Goal: Task Accomplishment & Management: Use online tool/utility

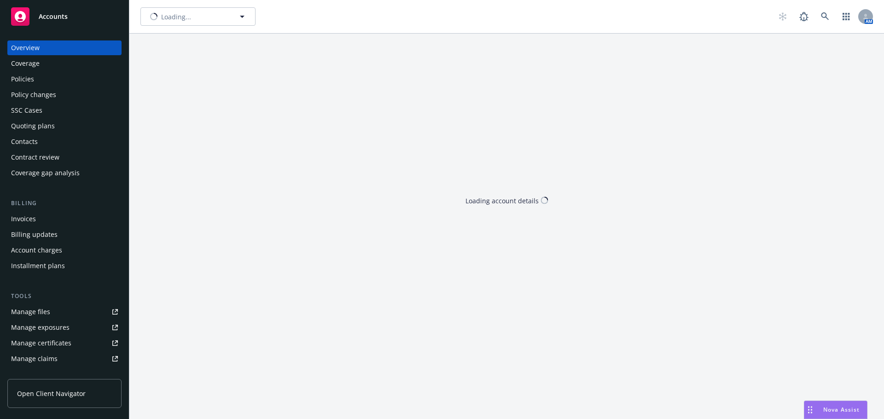
type input "Stellar Development Foundation"
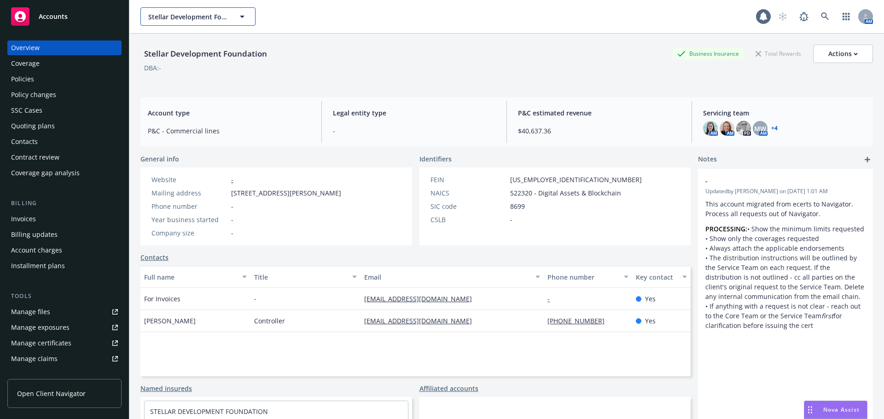
click at [180, 24] on button "Stellar Development Foundation" at bounding box center [197, 16] width 115 height 18
type input "beha"
click at [197, 44] on strong "Behavure AI, Inc. (fka Scuba Analytics, Inc.)" at bounding box center [193, 47] width 86 height 18
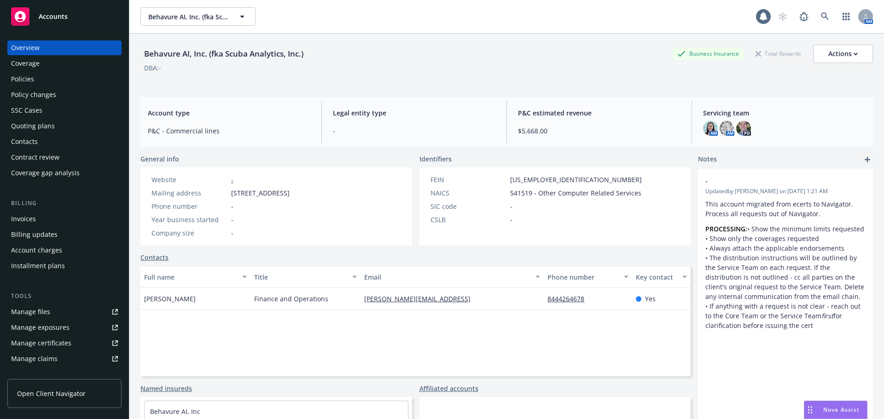
click at [58, 81] on div "Policies" at bounding box center [64, 79] width 107 height 15
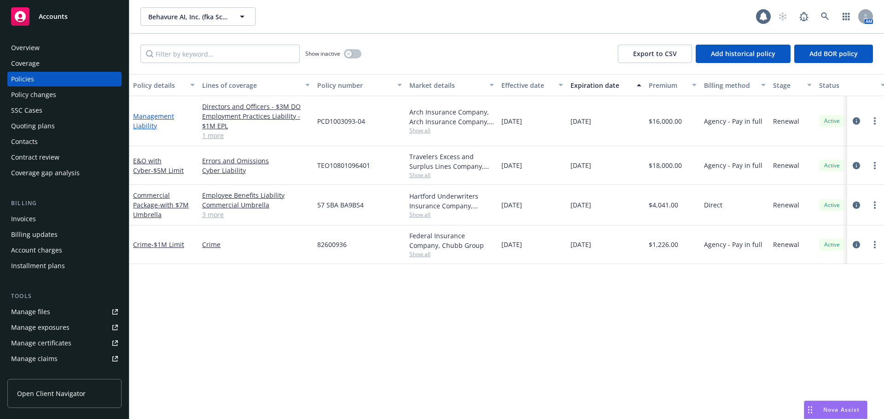
click at [140, 127] on link "Management Liability" at bounding box center [153, 121] width 41 height 18
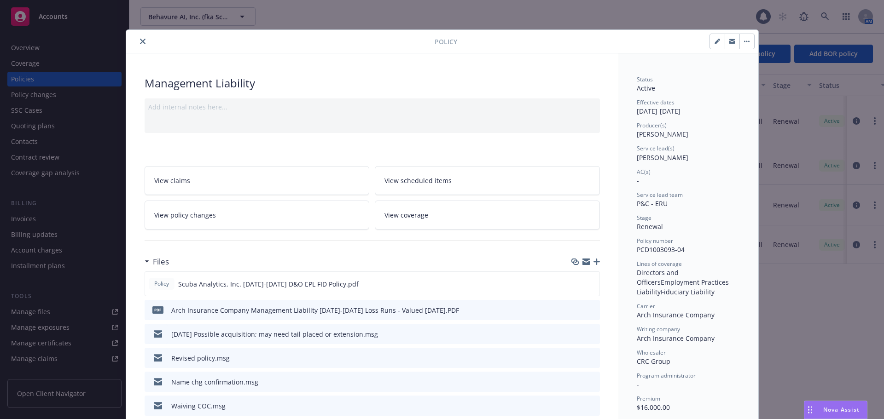
click at [140, 41] on icon "close" at bounding box center [143, 42] width 6 height 6
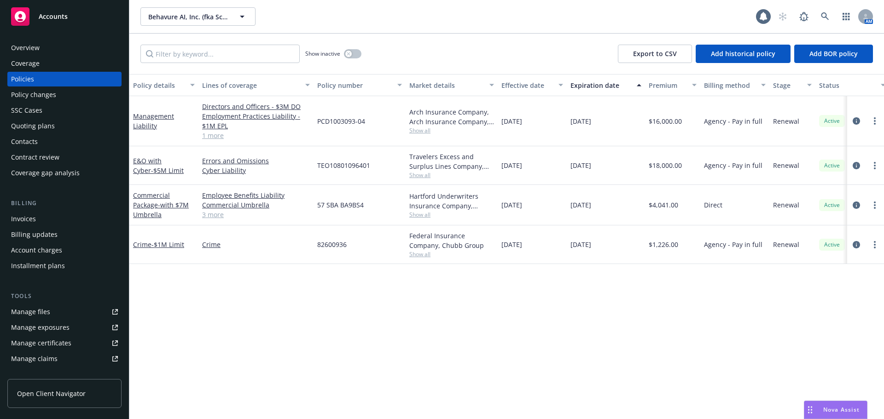
click at [417, 133] on span "Show all" at bounding box center [451, 131] width 85 height 8
click at [516, 301] on div "Policy details Lines of coverage Policy number Market details Effective date Ex…" at bounding box center [506, 246] width 754 height 345
click at [146, 128] on link "Management Liability" at bounding box center [153, 121] width 41 height 18
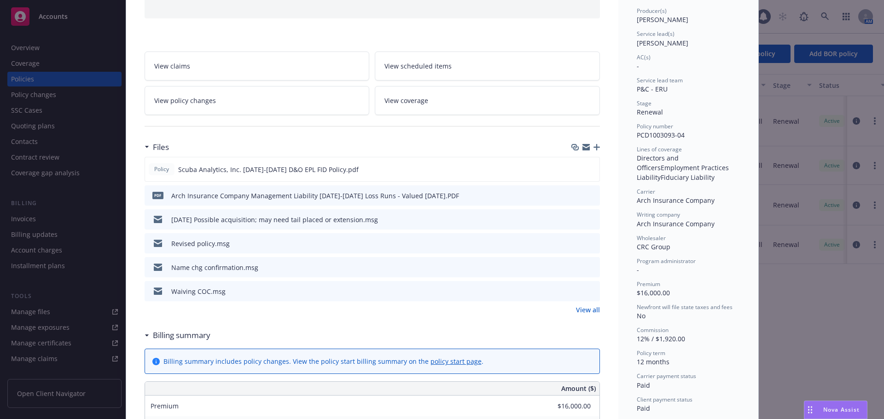
scroll to position [120, 0]
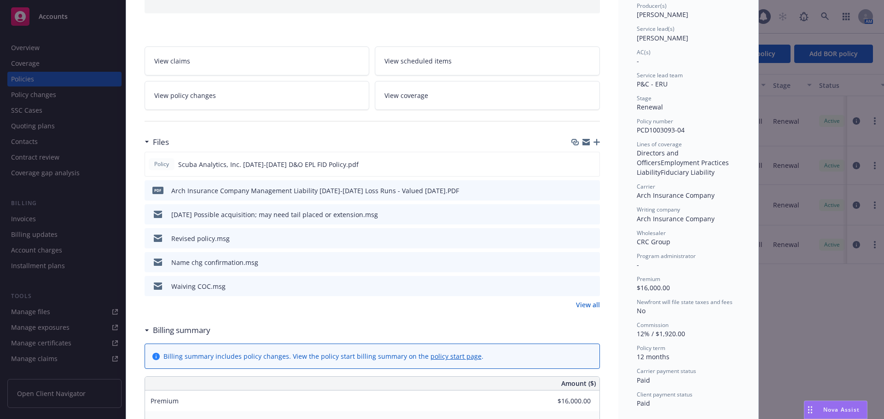
click at [590, 306] on link "View all" at bounding box center [588, 305] width 24 height 10
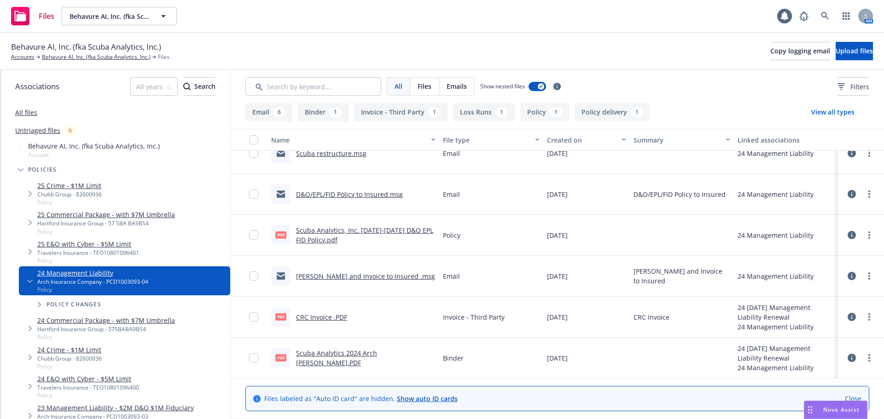
scroll to position [221, 0]
click at [335, 278] on link "ML Binder and Invoice to Insured .msg" at bounding box center [365, 276] width 139 height 9
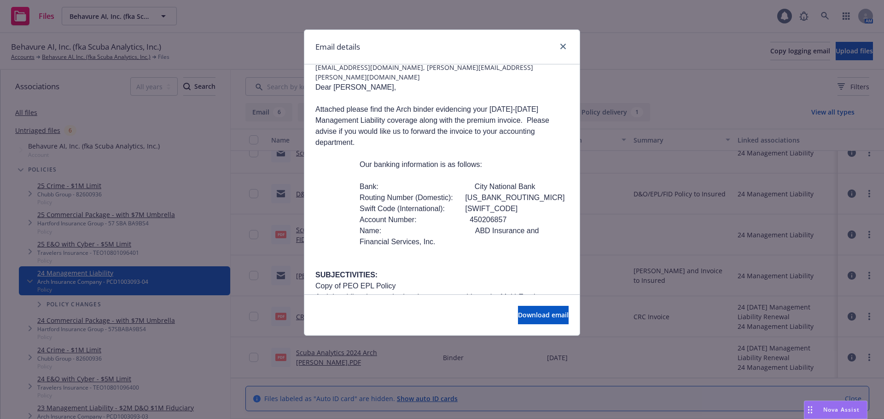
scroll to position [0, 0]
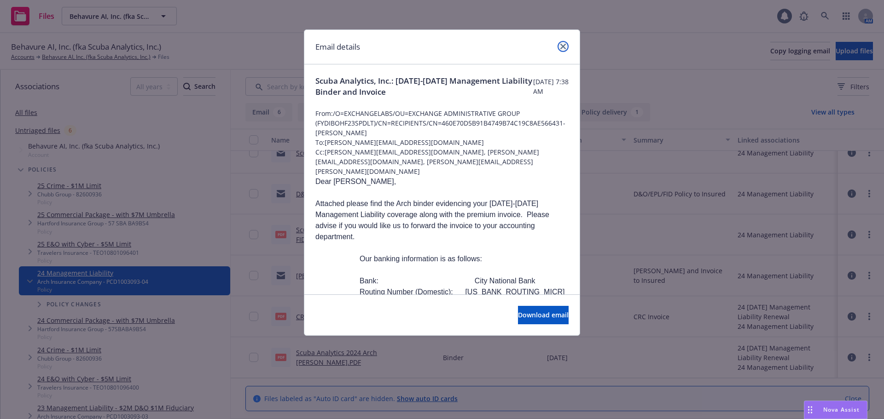
click at [564, 46] on icon "close" at bounding box center [563, 47] width 6 height 6
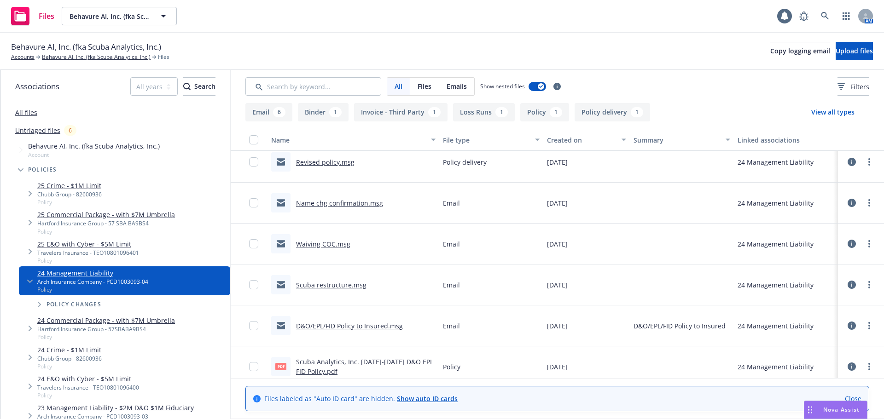
scroll to position [83, 0]
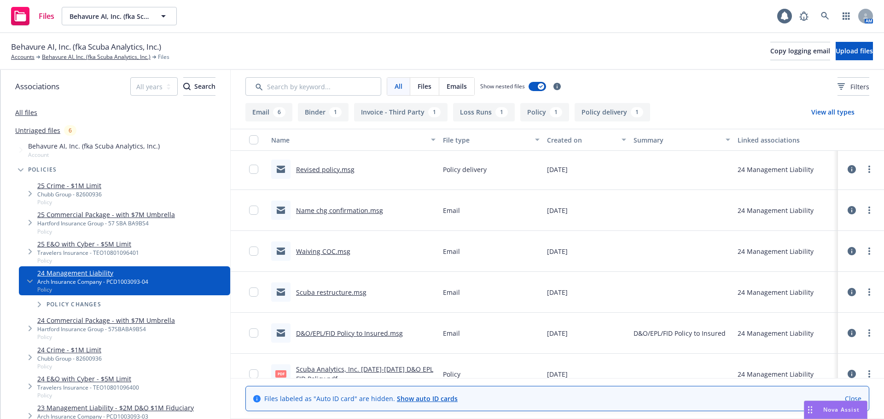
click at [344, 210] on link "Name chg confirmation.msg" at bounding box center [339, 210] width 87 height 9
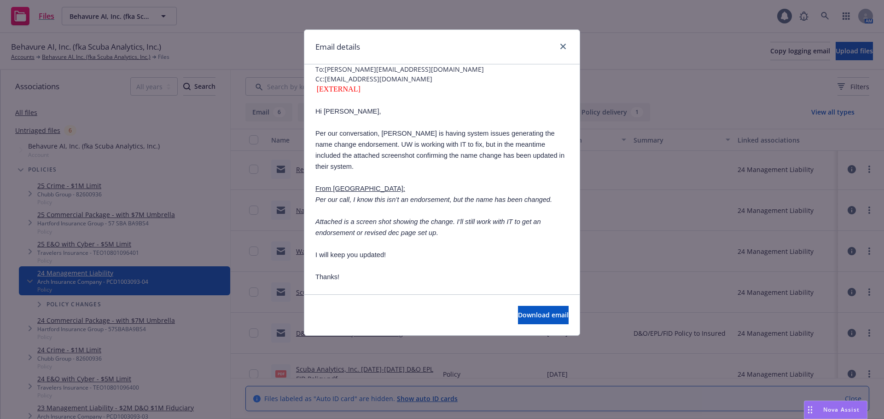
scroll to position [0, 0]
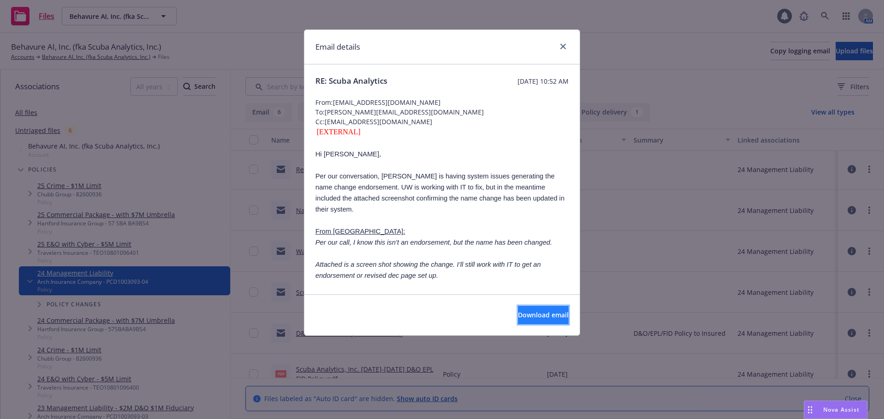
click at [529, 317] on span "Download email" at bounding box center [543, 315] width 51 height 9
click at [564, 46] on icon "close" at bounding box center [563, 47] width 6 height 6
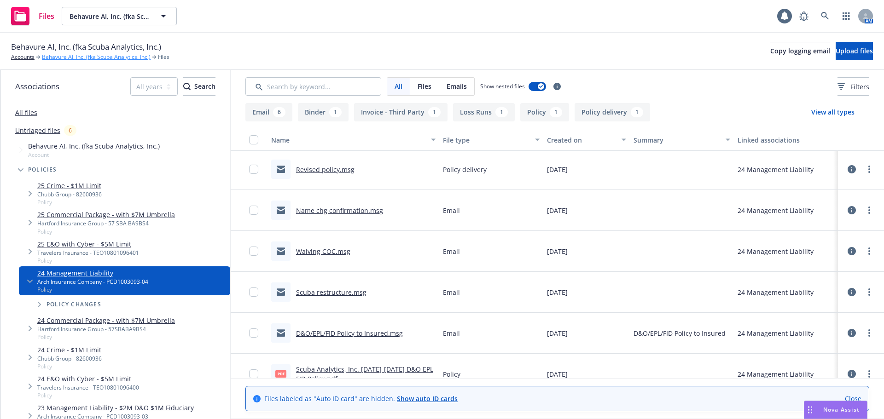
click at [75, 60] on link "Behavure AI, Inc. (fka Scuba Analytics, Inc.)" at bounding box center [96, 57] width 109 height 8
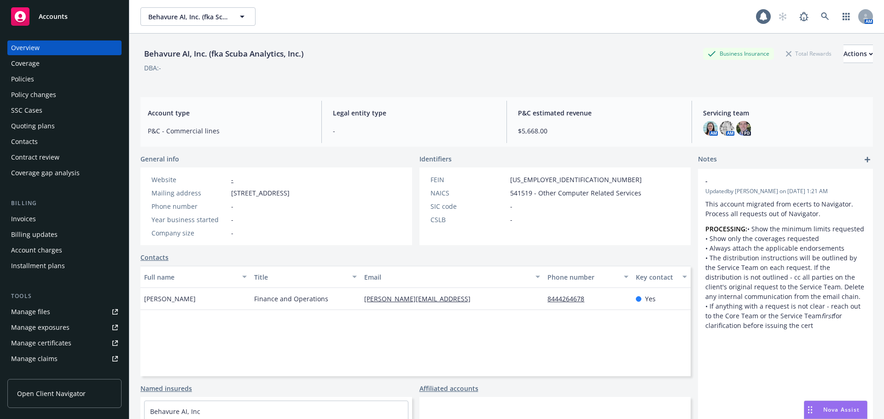
click at [40, 79] on div "Policies" at bounding box center [64, 79] width 107 height 15
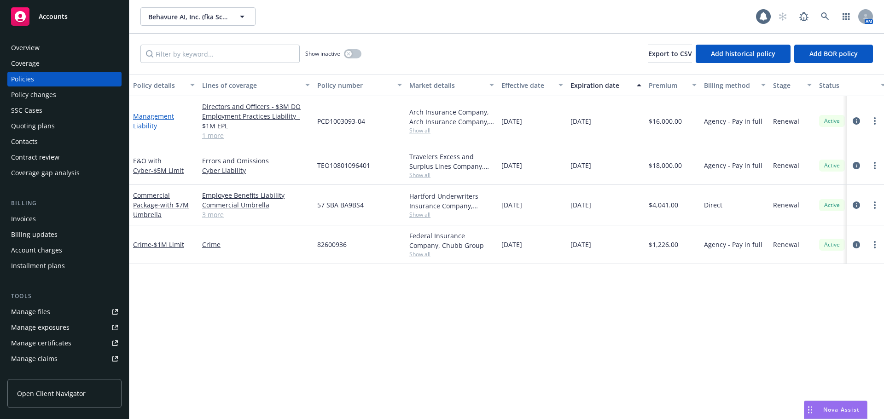
click at [143, 127] on link "Management Liability" at bounding box center [153, 121] width 41 height 18
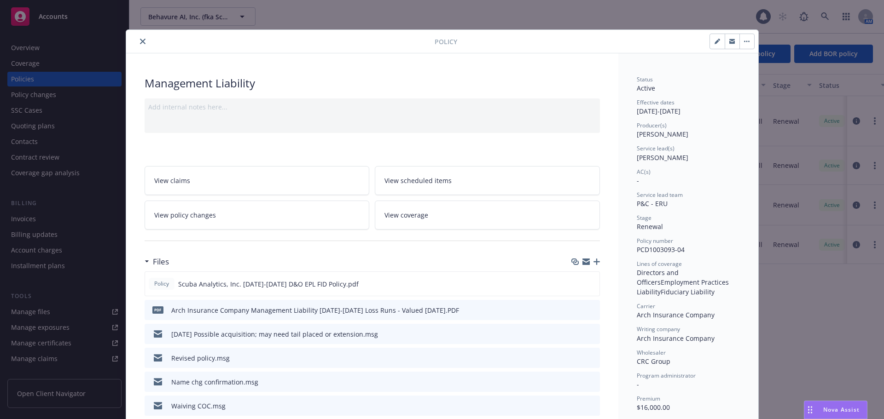
click at [593, 260] on icon "button" at bounding box center [596, 262] width 6 height 6
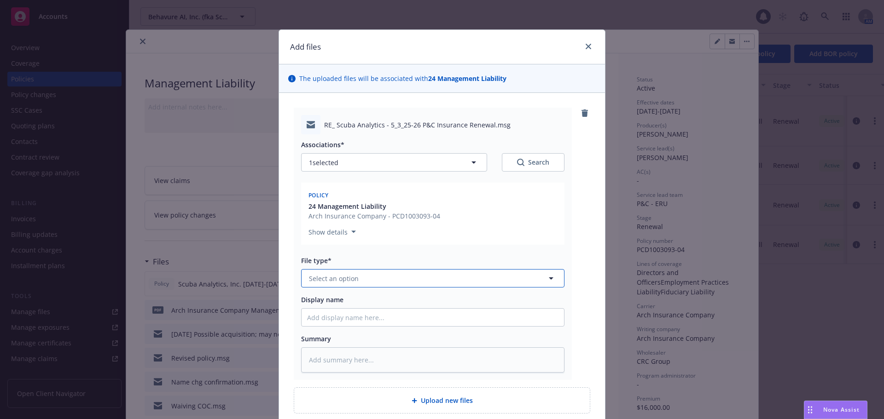
click at [368, 274] on button "Select an option" at bounding box center [432, 278] width 263 height 18
type input "em"
click at [418, 337] on div "Email" at bounding box center [432, 328] width 262 height 24
click at [407, 319] on input "Display name" at bounding box center [432, 317] width 262 height 17
type textarea "x"
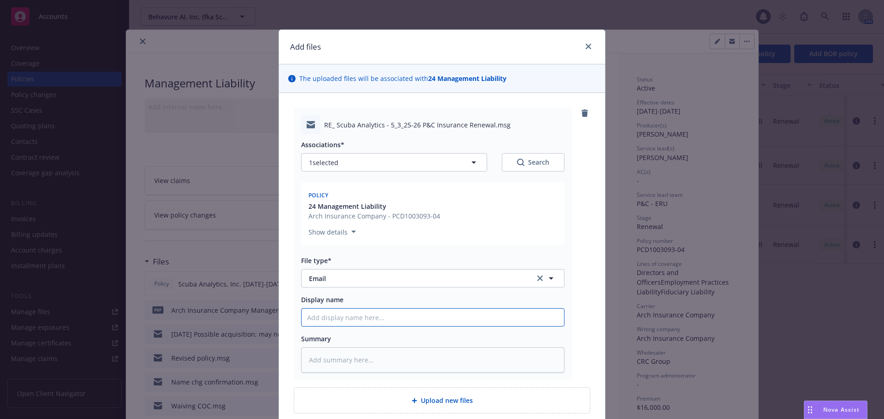
type input "0"
type textarea "x"
type input "08"
type textarea "x"
type input "08/"
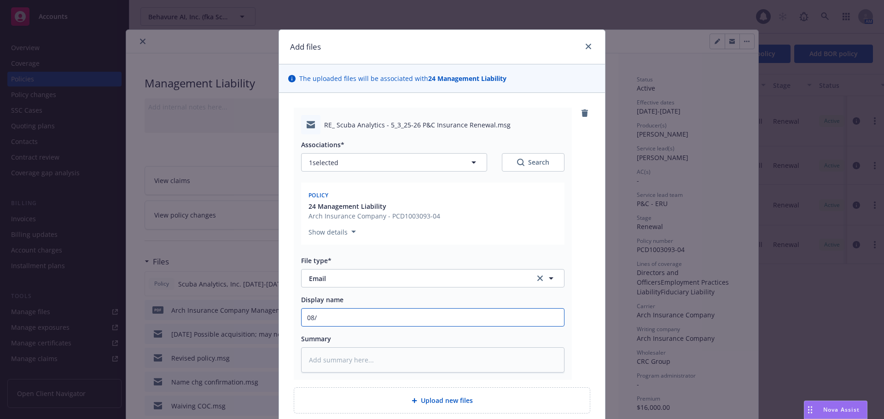
type textarea "x"
type input "08/1"
type textarea "x"
type input "08/18"
type textarea "x"
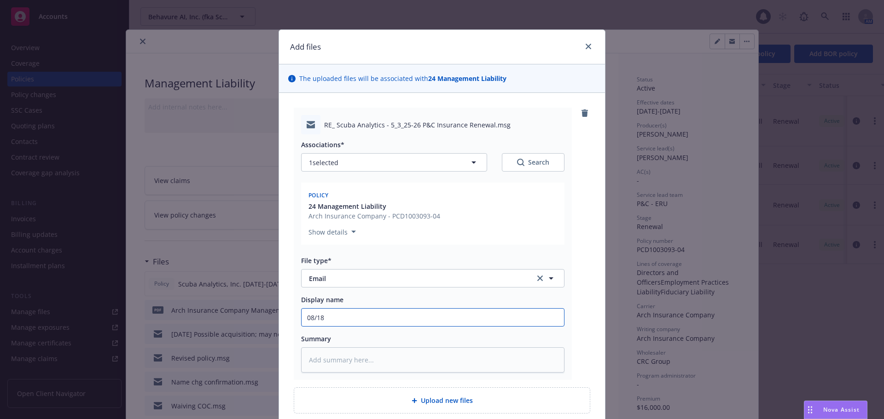
type input "08/18/"
type textarea "x"
type input "08/18/2"
type textarea "x"
type input "[DATE]"
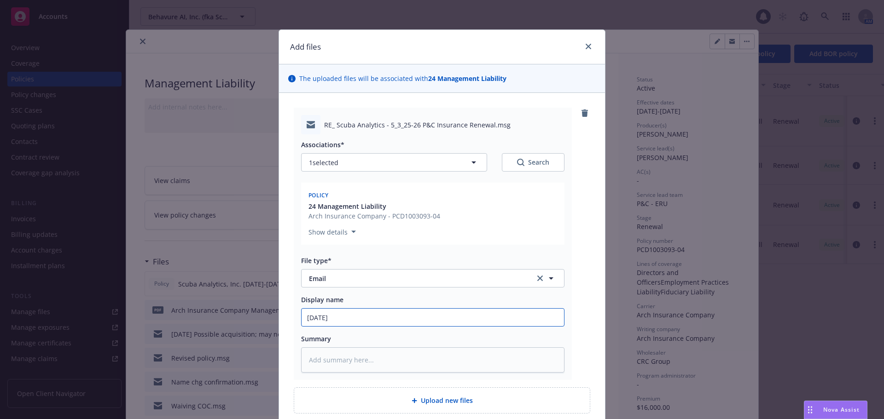
type textarea "x"
type input "[DATE]"
type textarea "x"
type input "[DATE] R"
type textarea "x"
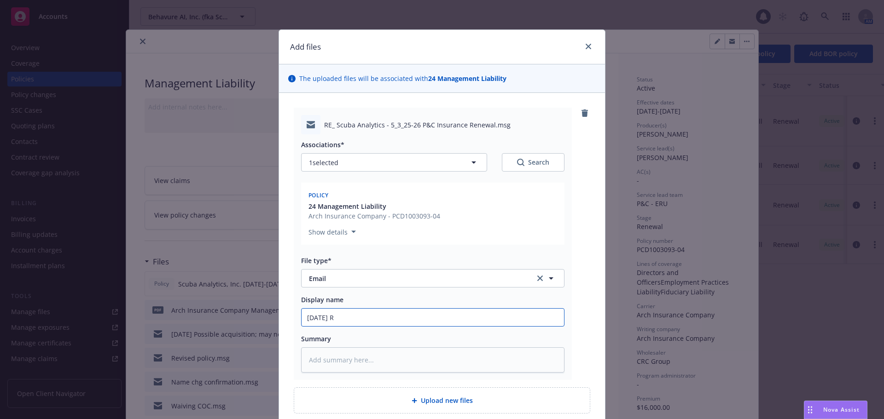
type input "[DATE] Re"
type textarea "x"
type input "[DATE] Req"
type textarea "x"
type input "[DATE] Requ"
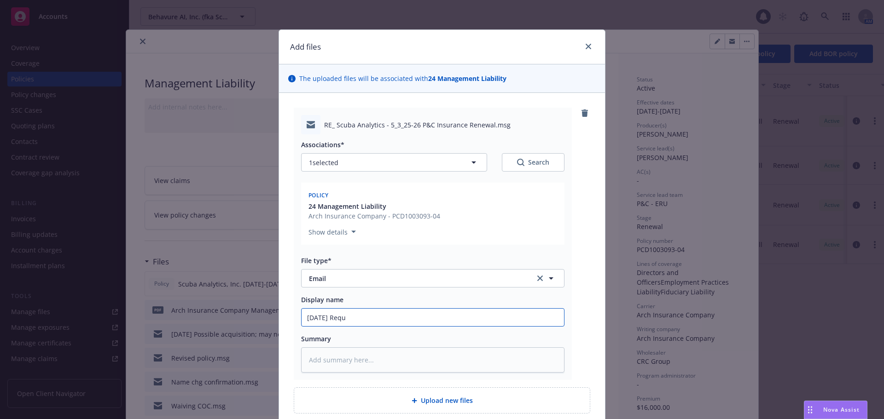
type textarea "x"
type input "[DATE] Reque"
type textarea "x"
type input "[DATE] Reques"
type textarea "x"
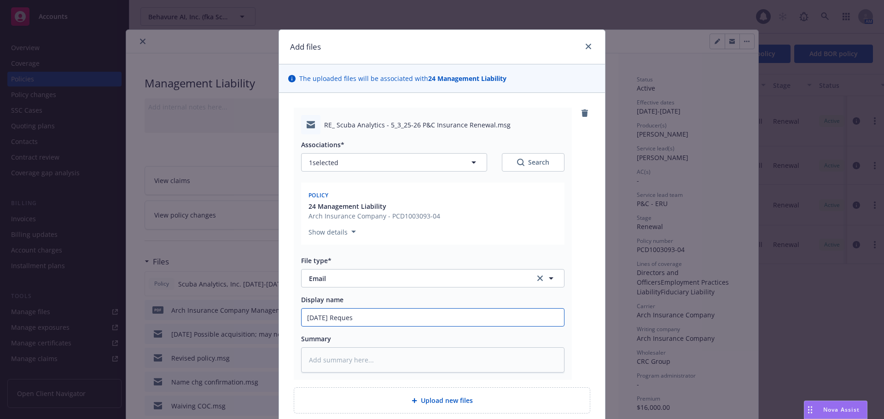
type input "[DATE] Request"
type textarea "x"
type input "[DATE] Requesti"
type textarea "x"
type input "[DATE] Requesting"
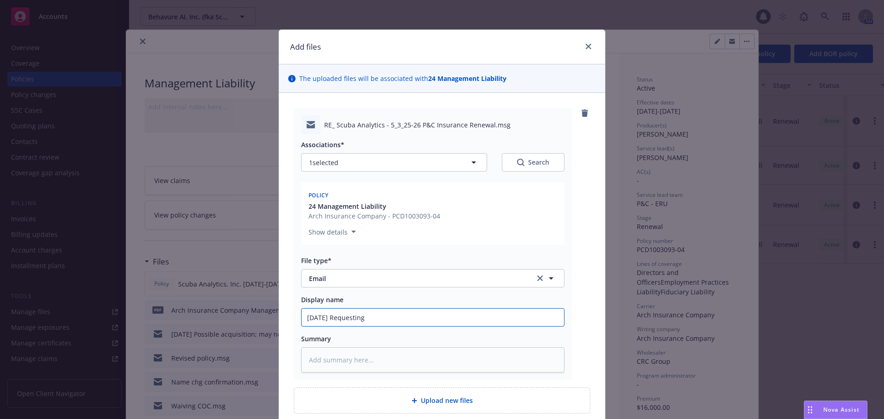
type textarea "x"
type input "[DATE] Requesting"
type textarea "x"
type input "[DATE] Requesting 6"
type textarea "x"
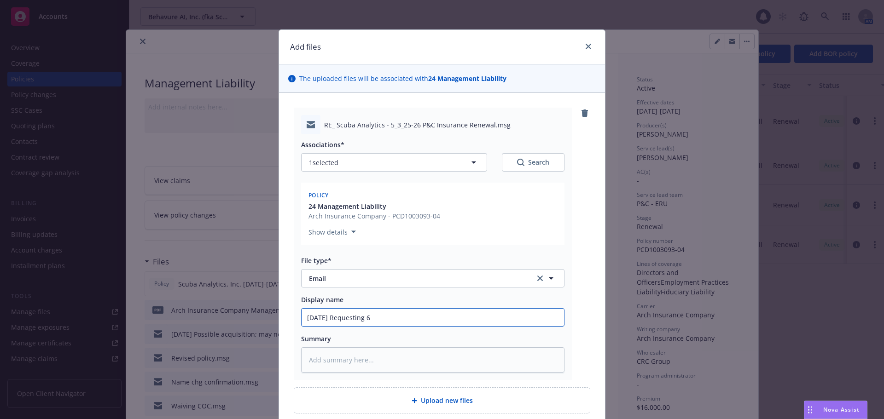
type input "[DATE] Requesting 60"
type textarea "x"
type input "[DATE] Requesting 60"
type textarea "x"
type input "[DATE] Requesting 60 d"
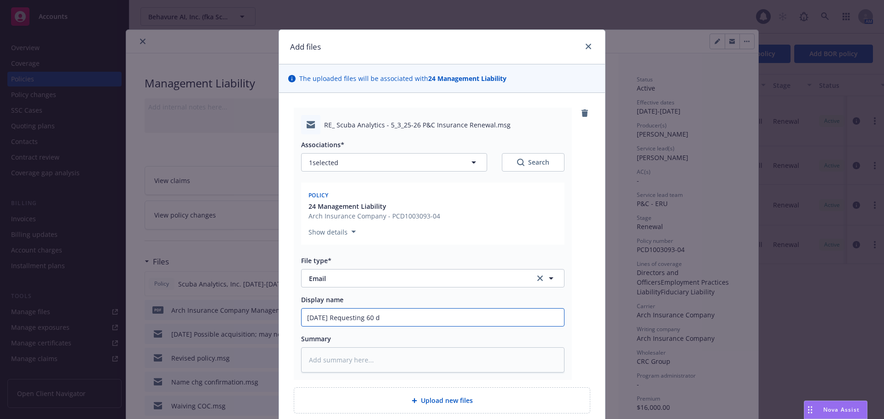
type textarea "x"
type input "[DATE] Requesting 60 day"
type textarea "x"
type input "[DATE] Requesting 60 day e"
type textarea "x"
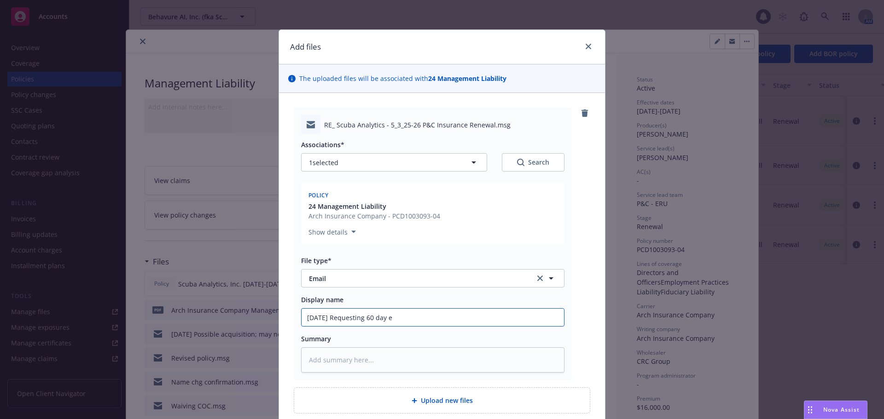
type input "[DATE] Requesting 60 day ex"
type textarea "x"
type input "[DATE] Requesting 60 day ext"
type textarea "x"
type input "[DATE] Requesting 60 day exte"
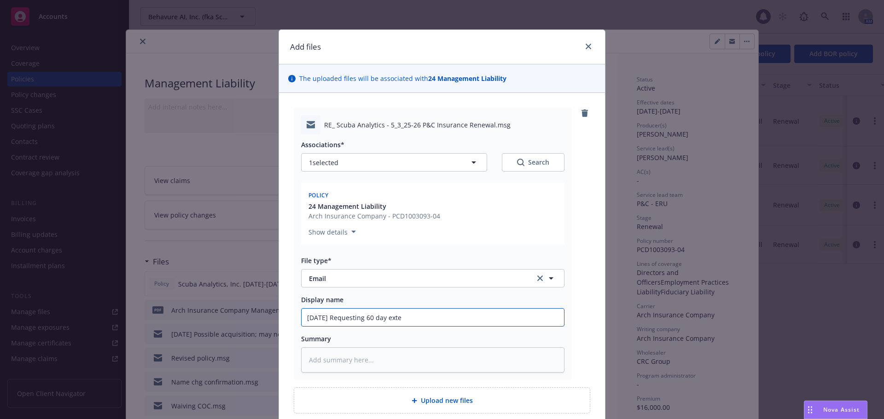
type textarea "x"
type input "[DATE] Requesting 60 day exten"
type textarea "x"
type input "[DATE] Requesting 60 day extenti"
type textarea "x"
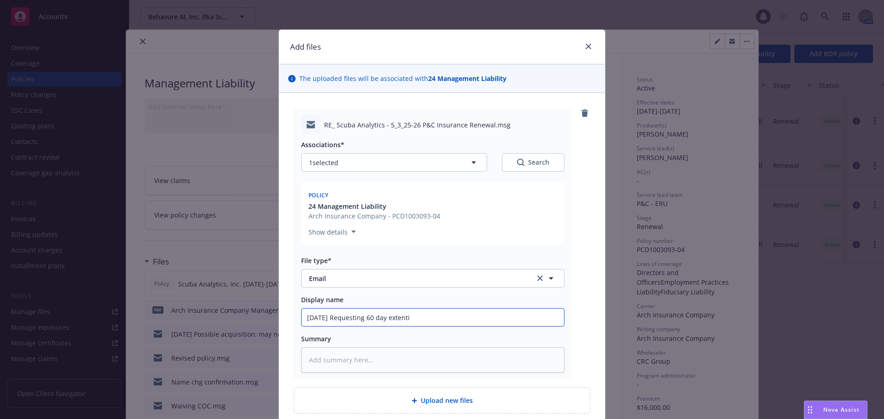
type input "[DATE] Requesting 60 day extentio"
type textarea "x"
type input "[DATE] Requesting 60 day extention"
type textarea "x"
type input "[DATE] Requesting 60 day extent ion"
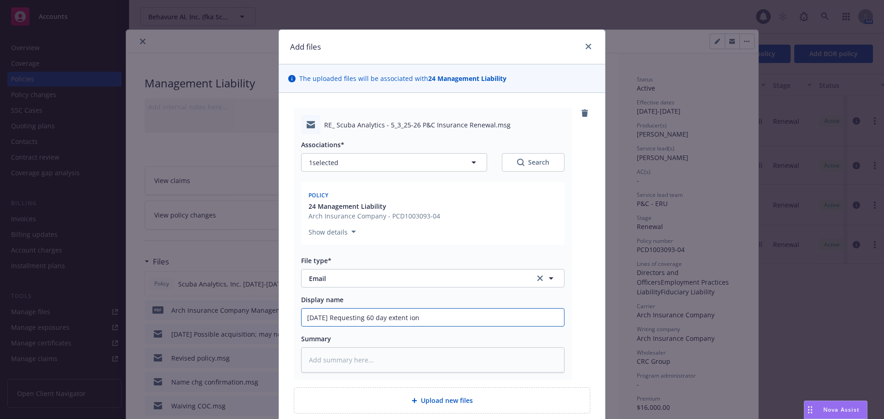
type textarea "x"
type input "[DATE] Requesting 60 day extent io"
type textarea "x"
type input "[DATE] Requesting 60 day extent i"
type textarea "x"
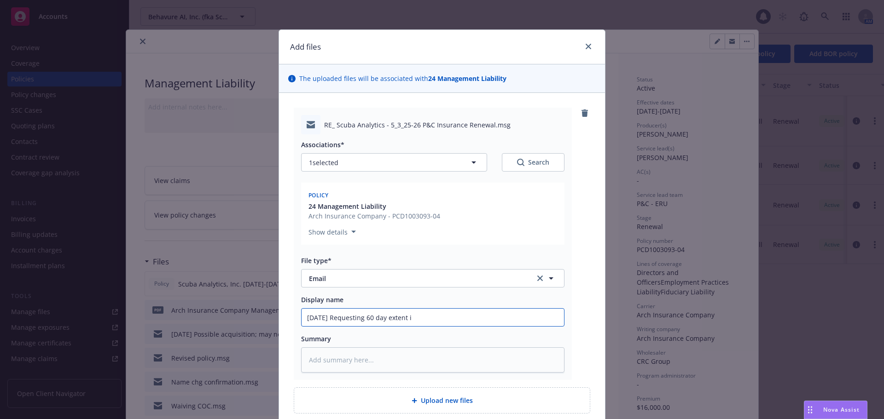
type input "[DATE] Requesting 60 day extent"
type textarea "x"
type input "[DATE] Requesting 60 day extent"
type textarea "x"
type input "[DATE] Requesting 60 day exten"
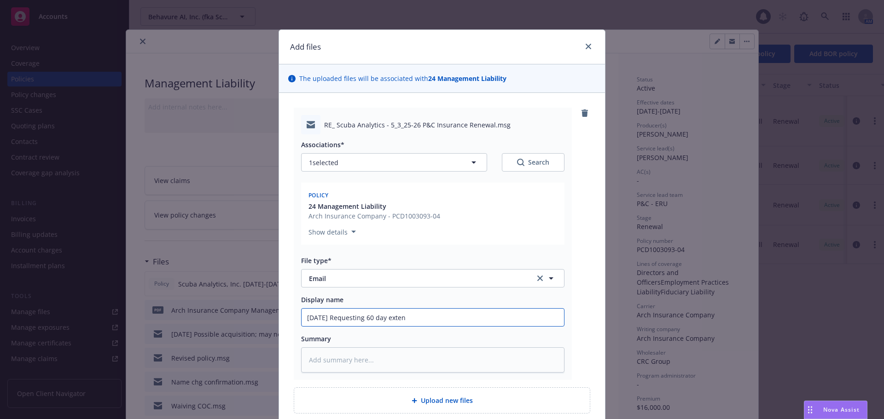
type textarea "x"
type input "[DATE] Requesting 60 day extens"
type textarea "x"
type input "[DATE] Requesting 60 day extensi"
type textarea "x"
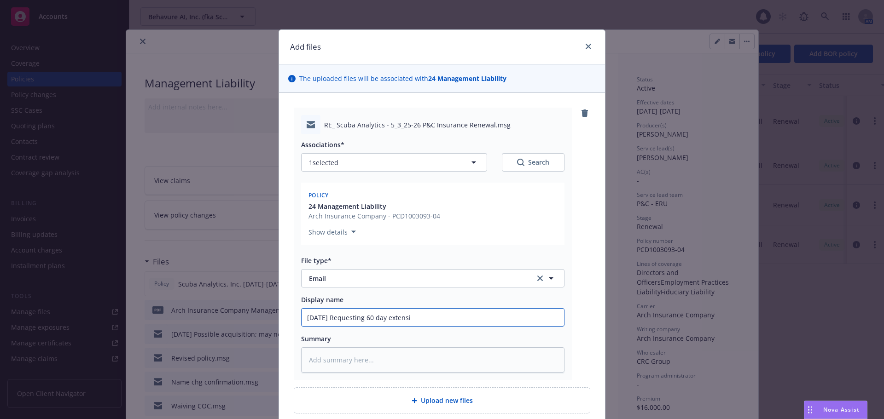
type input "[DATE] Requesting 60 day extensio"
type textarea "x"
drag, startPoint x: 500, startPoint y: 320, endPoint x: 124, endPoint y: 320, distance: 376.5
click at [124, 320] on div "Add files The uploaded files will be associated with 24 Management Liability RE…" at bounding box center [442, 209] width 884 height 419
click at [445, 318] on input "[DATE] Requesting 60 day extension" at bounding box center [432, 317] width 262 height 17
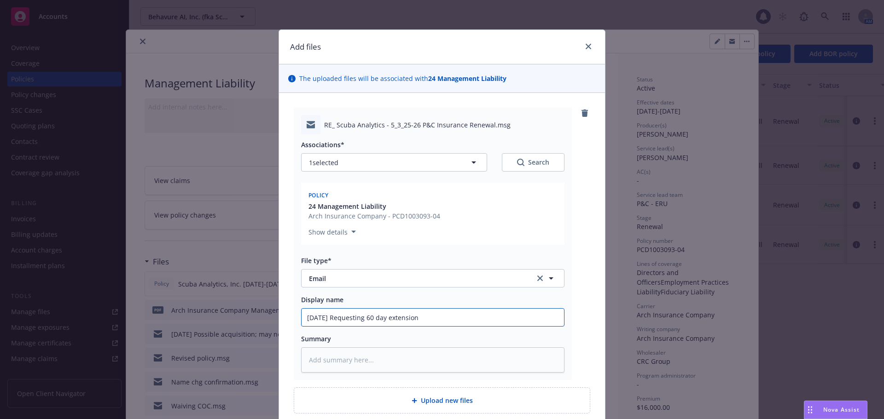
type input "[DATE] Requesting 60 day extension"
type textarea "x"
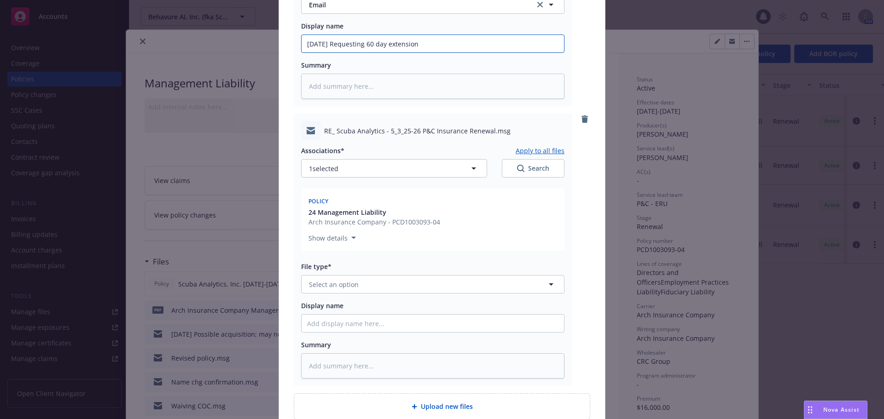
scroll to position [276, 0]
click at [347, 285] on span "Select an option" at bounding box center [334, 283] width 50 height 10
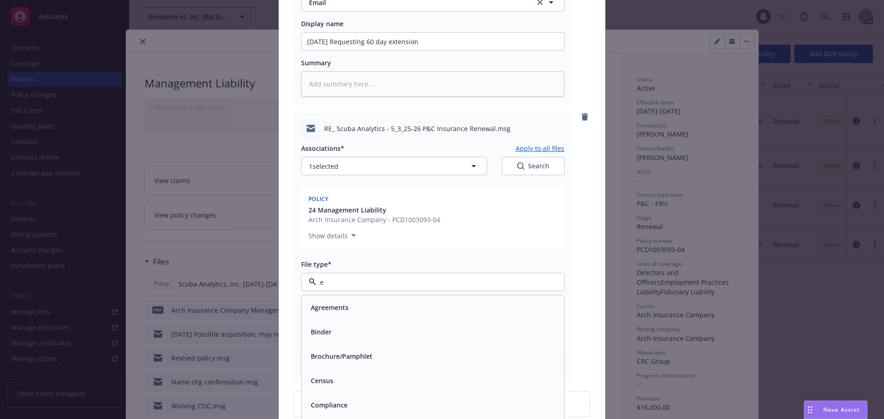
type input "em"
click at [329, 333] on div "Email" at bounding box center [432, 331] width 251 height 13
click at [341, 50] on input "Display name" at bounding box center [432, 41] width 262 height 17
paste input "[DATE] Requesting 60 day extension"
type textarea "x"
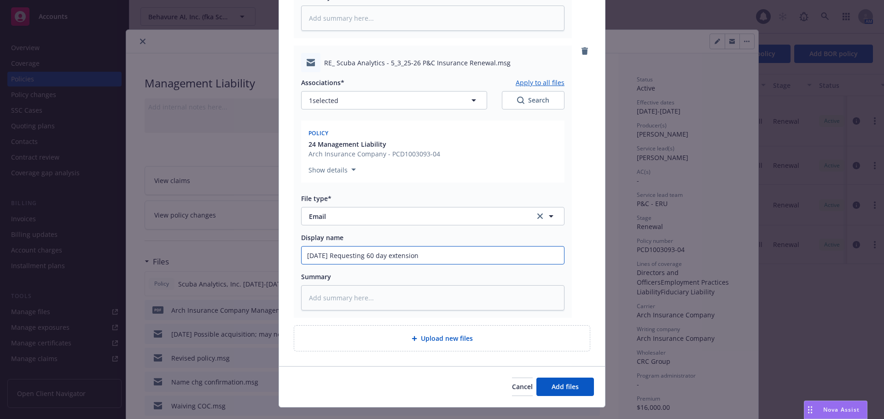
scroll to position [360, 0]
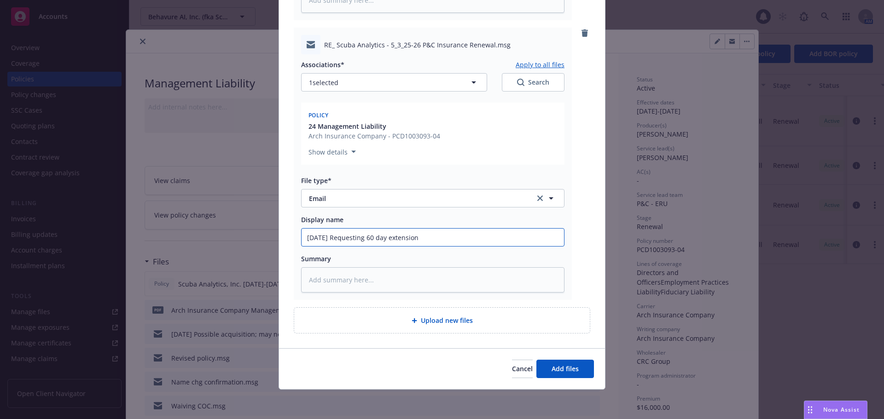
type input "[DATE] Requesting 60 day extension"
type textarea "x"
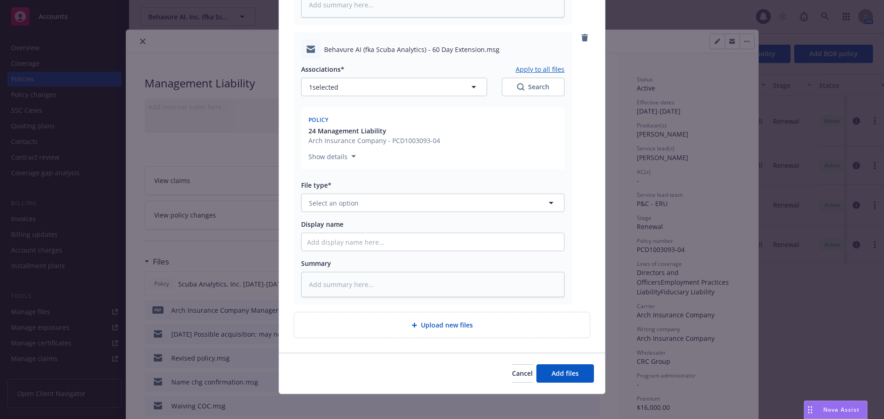
scroll to position [636, 0]
click at [355, 205] on button "Select an option" at bounding box center [432, 202] width 263 height 18
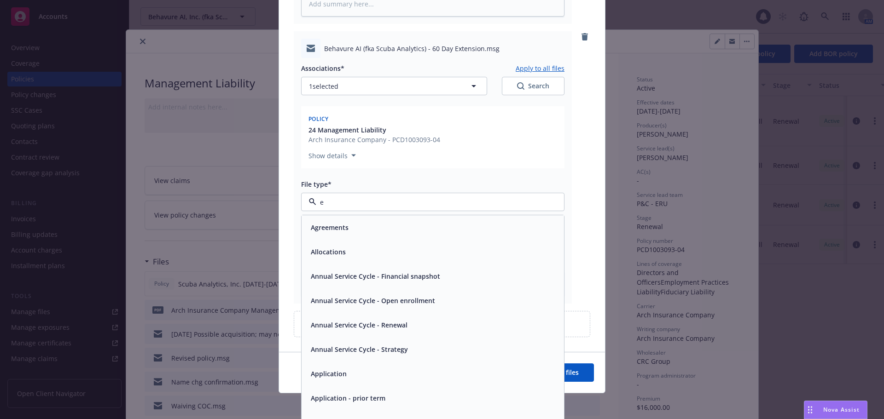
type input "em"
click at [351, 249] on div "Email" at bounding box center [432, 251] width 251 height 13
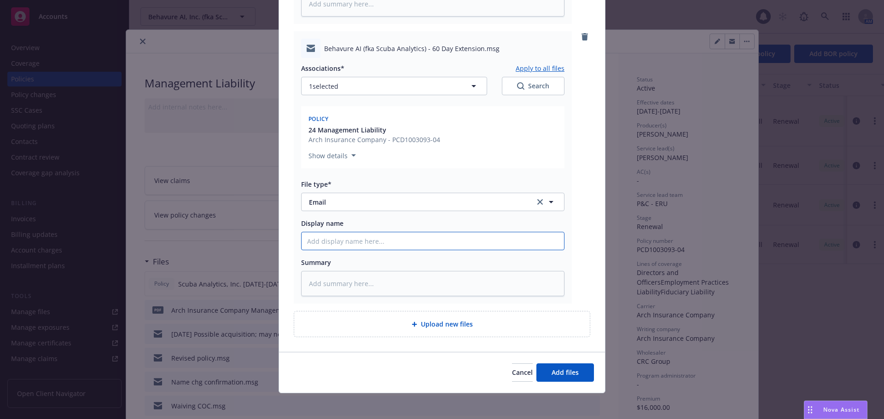
paste input "[DATE] Requesting 60 day extension"
type textarea "x"
type input "[DATE] Requesting 60 day extension"
click at [573, 372] on span "Add files" at bounding box center [564, 372] width 27 height 9
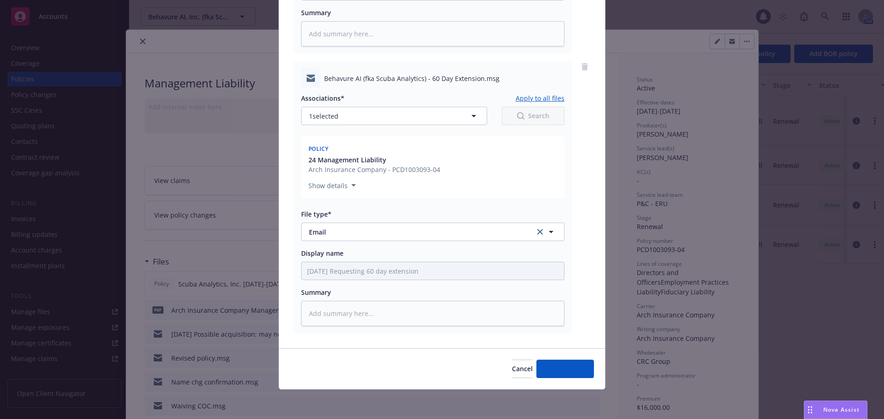
scroll to position [606, 0]
type textarea "x"
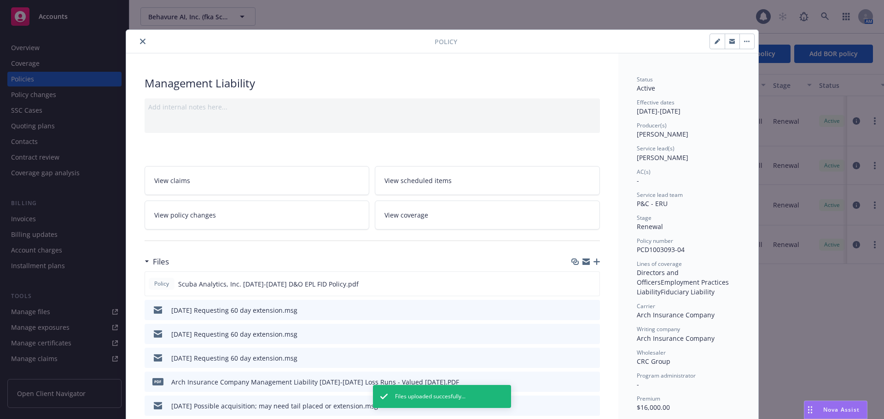
click at [140, 41] on icon "close" at bounding box center [143, 42] width 6 height 6
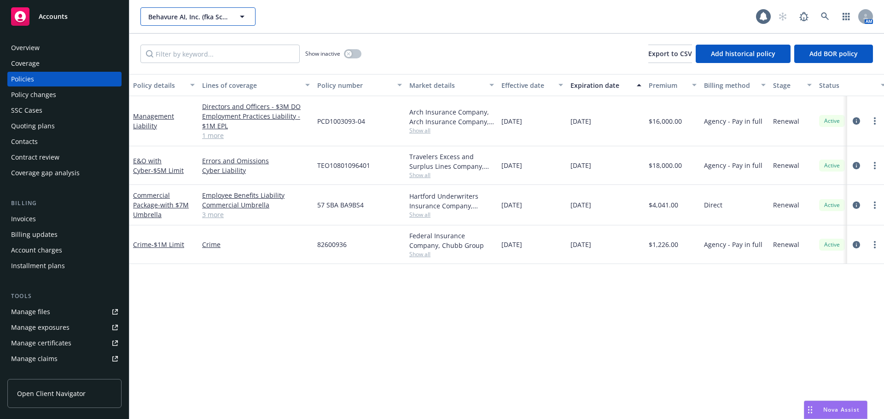
click at [187, 17] on span "Behavure AI, Inc. (fka Scuba Analytics, Inc.)" at bounding box center [188, 17] width 80 height 10
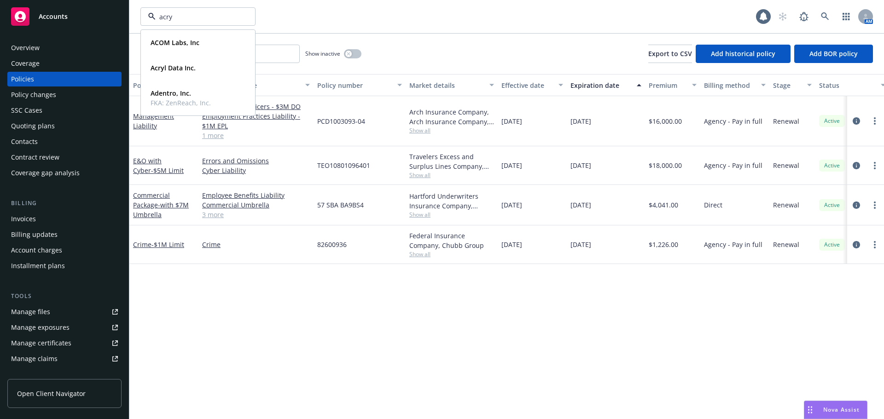
type input "acryl"
click at [184, 42] on strong "Acryl Data Inc." at bounding box center [172, 42] width 45 height 9
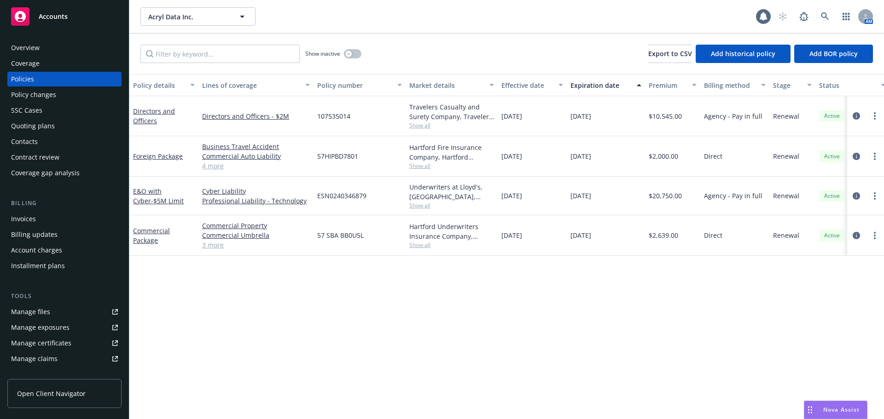
click at [48, 147] on div "Contacts" at bounding box center [64, 141] width 107 height 15
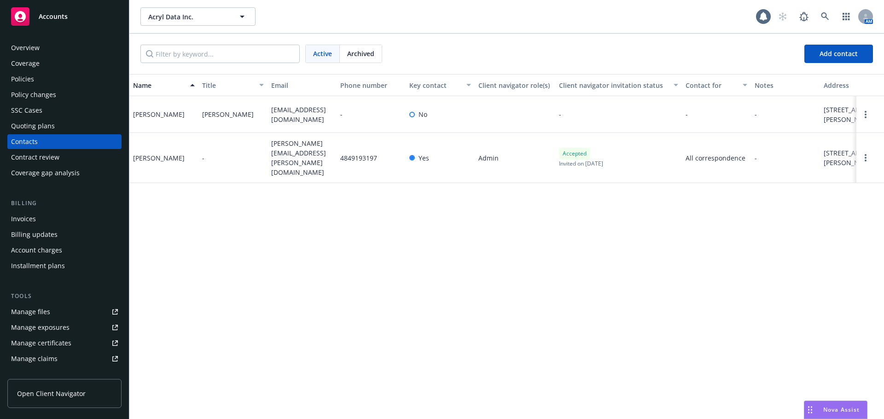
click at [42, 79] on div "Policies" at bounding box center [64, 79] width 107 height 15
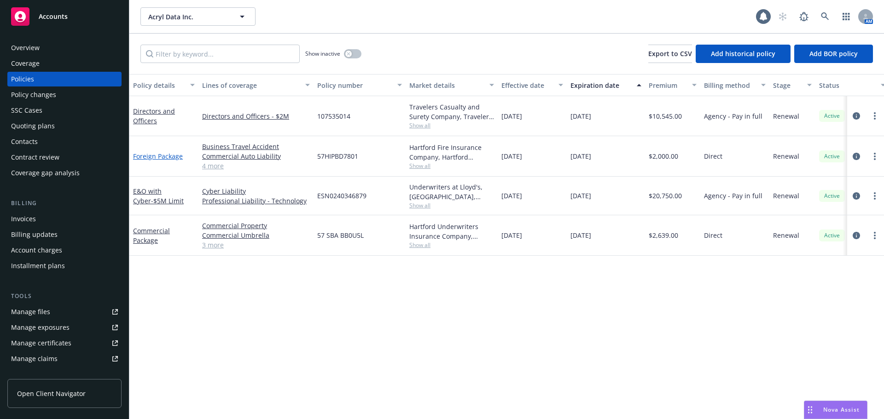
click at [148, 158] on link "Foreign Package" at bounding box center [158, 156] width 50 height 9
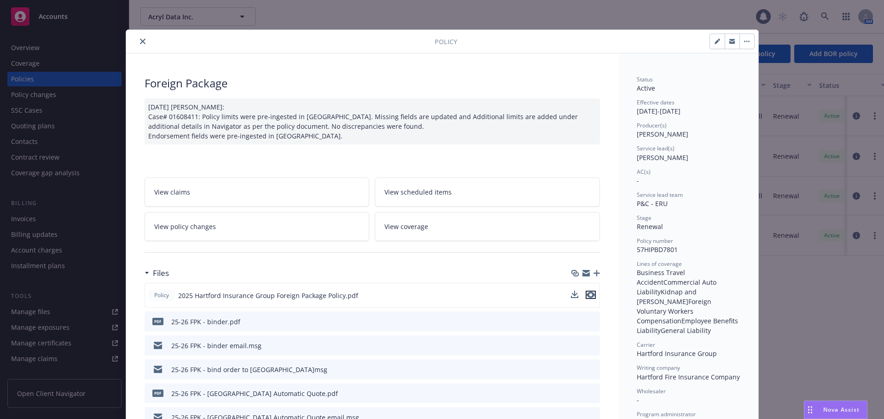
click at [586, 294] on icon "preview file" at bounding box center [590, 295] width 8 height 6
click at [140, 40] on icon "close" at bounding box center [143, 42] width 6 height 6
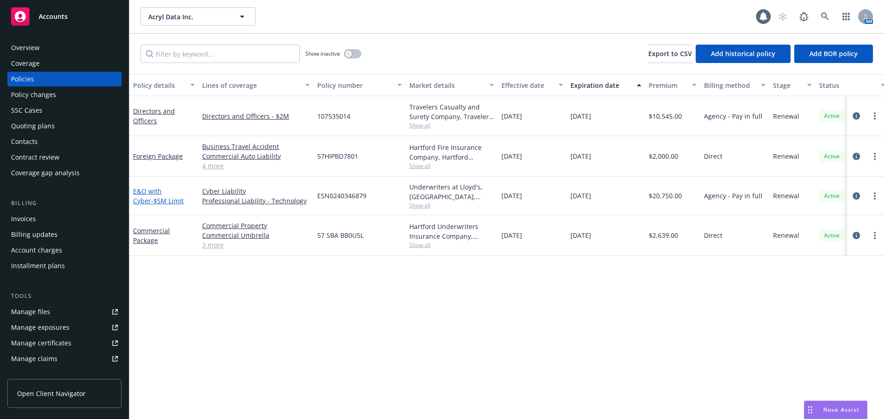
click at [155, 202] on span "- $5M Limit" at bounding box center [167, 201] width 33 height 9
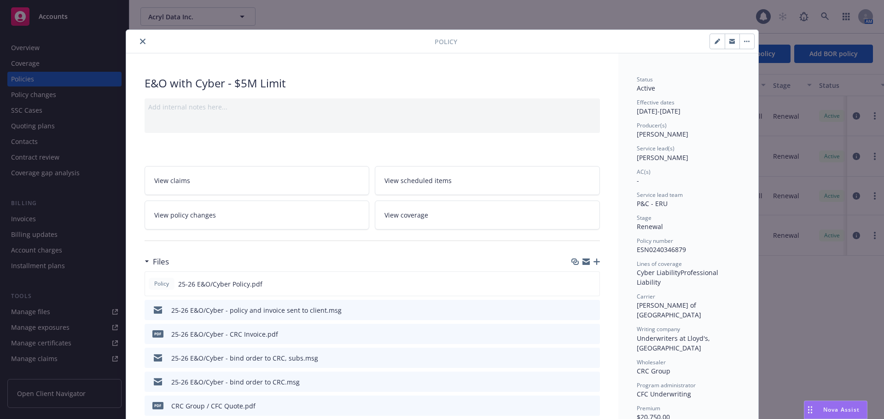
click at [595, 261] on icon "button" at bounding box center [596, 262] width 6 height 6
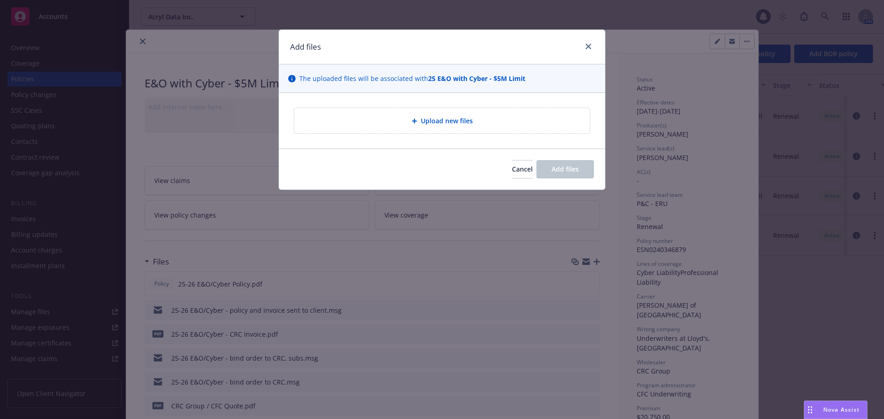
type textarea "x"
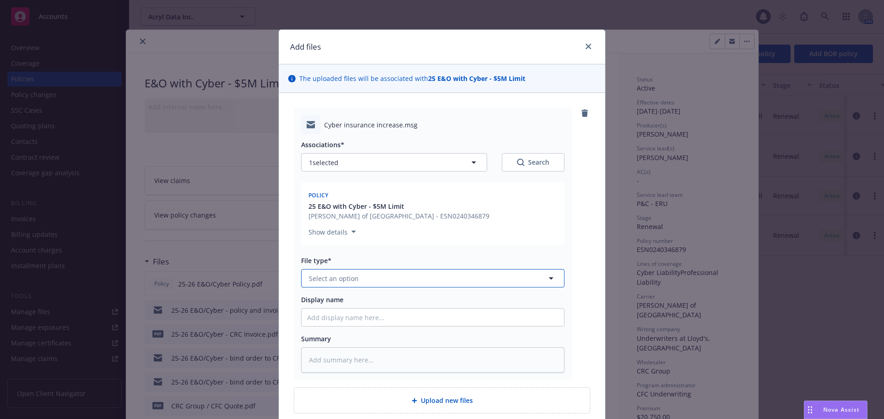
click at [380, 277] on button "Select an option" at bounding box center [432, 278] width 263 height 18
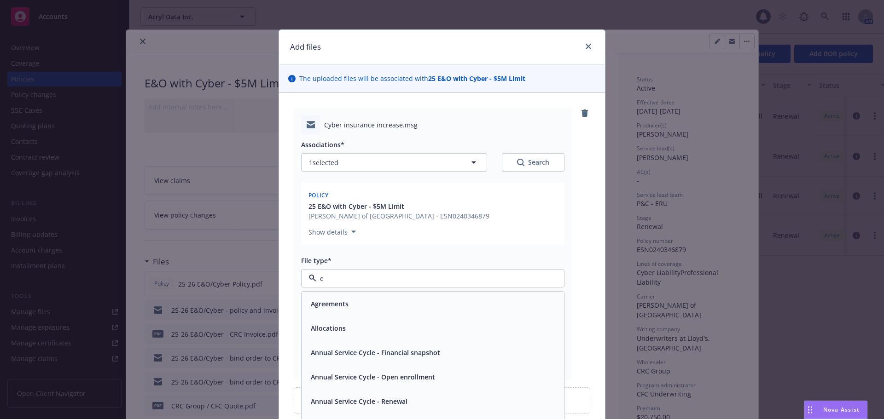
type input "em"
click at [349, 324] on div "Email" at bounding box center [432, 328] width 251 height 13
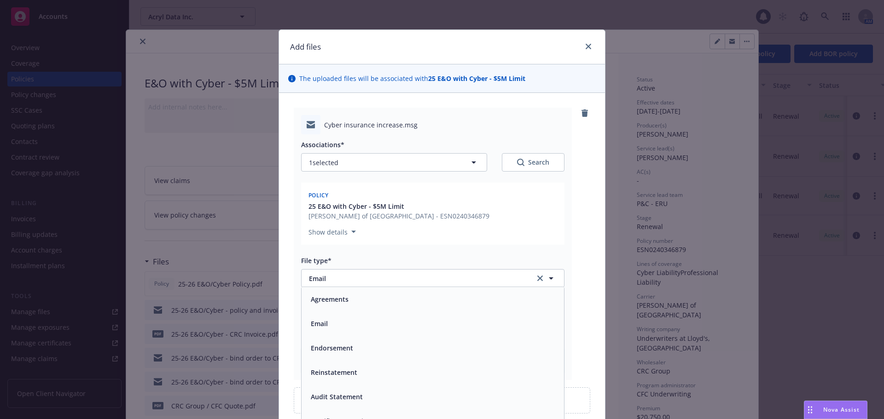
click at [348, 316] on input "Display name" at bounding box center [432, 317] width 262 height 17
paste input "[DATE] Requesting 60 day extension"
type textarea "x"
type input "[DATE] Requesting 60 day extension"
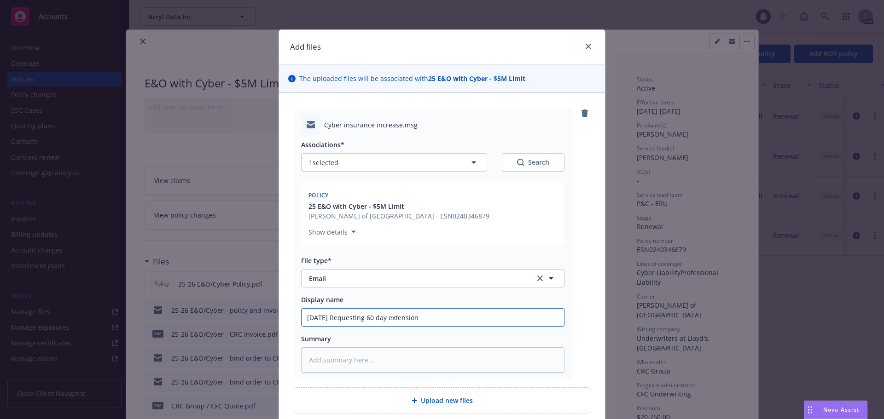
drag, startPoint x: 441, startPoint y: 321, endPoint x: 333, endPoint y: 321, distance: 107.7
click at [333, 321] on input "[DATE] Requesting 60 day extension" at bounding box center [432, 317] width 262 height 17
type textarea "x"
type input "[DATE] R"
type textarea "x"
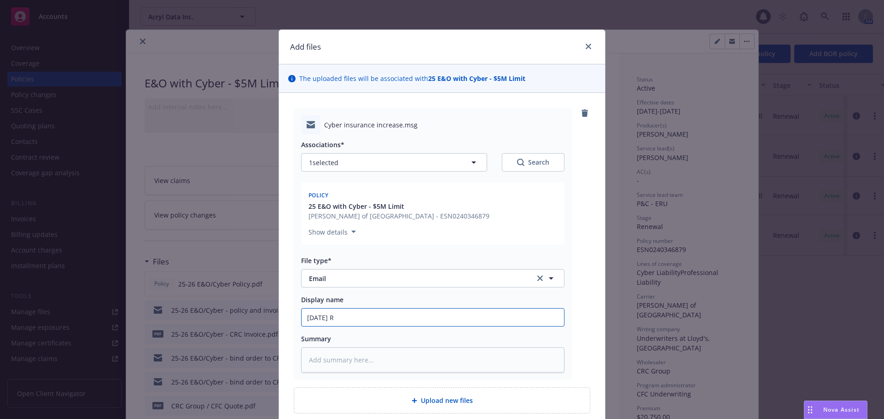
type input "[DATE] RE"
type textarea "x"
type input "[DATE] REe"
type textarea "x"
type input "[DATE] REeq"
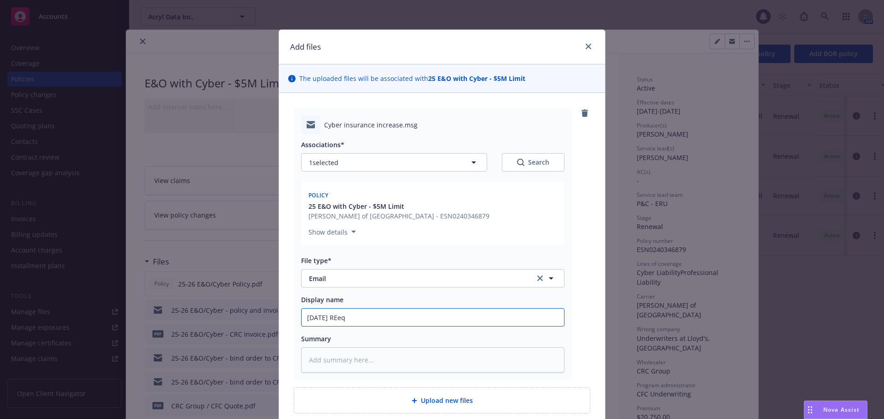
type textarea "x"
type input "[DATE] REequ"
type textarea "x"
type input "[DATE] REeque"
type textarea "x"
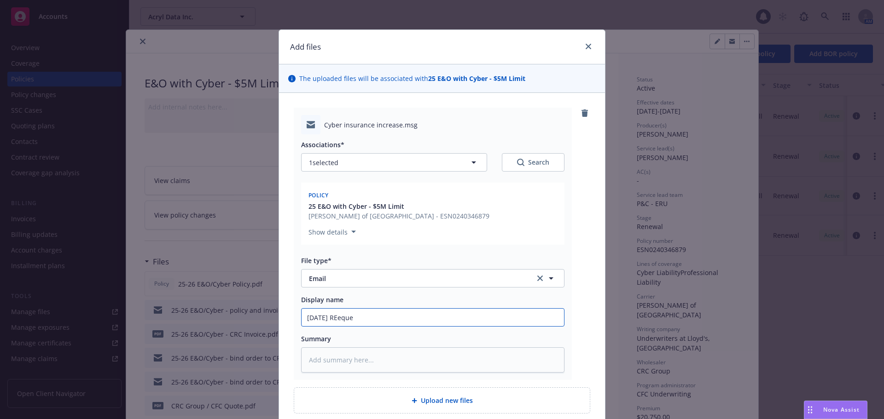
type input "[DATE] REeques"
type textarea "x"
type input "[DATE] REequest"
type textarea "x"
type input "[DATE] REequesti"
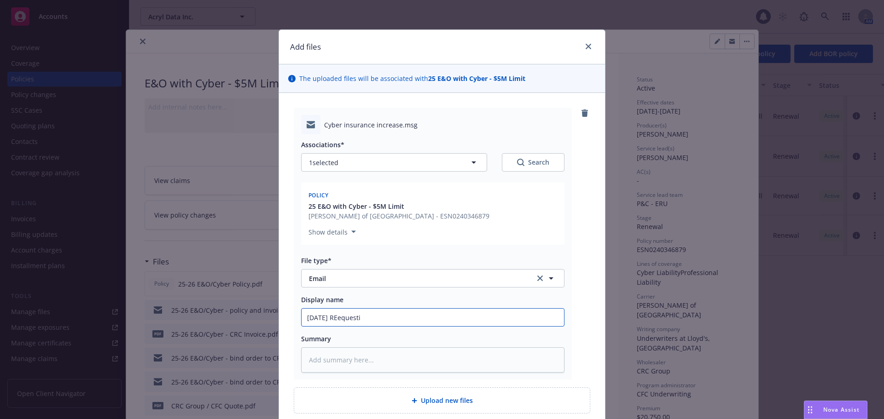
type textarea "x"
type input "[DATE] REequestin"
type textarea "x"
type input "[DATE] REequesting"
type textarea "x"
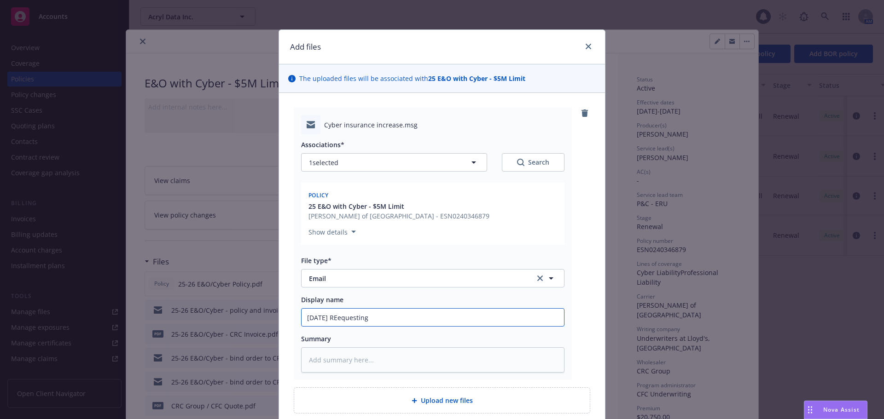
type input "[DATE] REequesting"
type textarea "x"
type input "[DATE] REequesting"
type textarea "x"
type input "[DATE] REequestin"
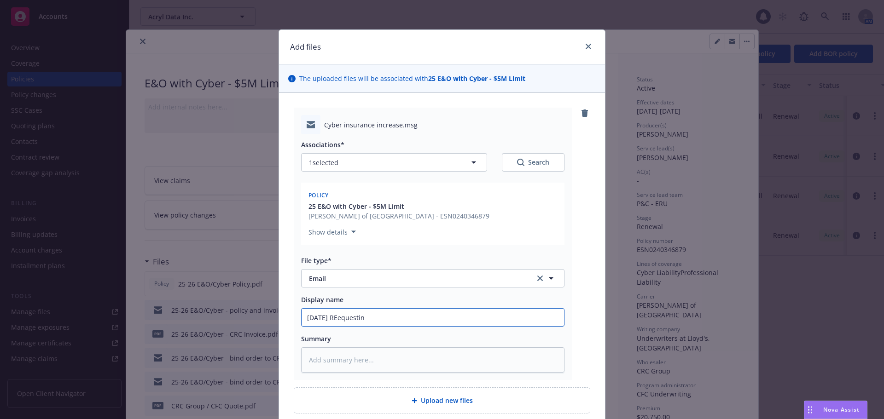
type textarea "x"
type input "[DATE] REequesti"
type textarea "x"
type input "[DATE] REequest"
type textarea "x"
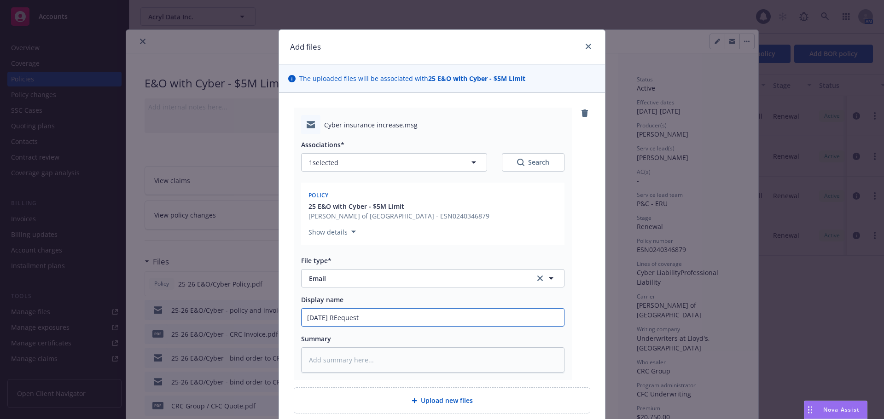
type input "[DATE] REeques"
type textarea "x"
type input "[DATE] REeque"
type textarea "x"
type input "[DATE] REequ"
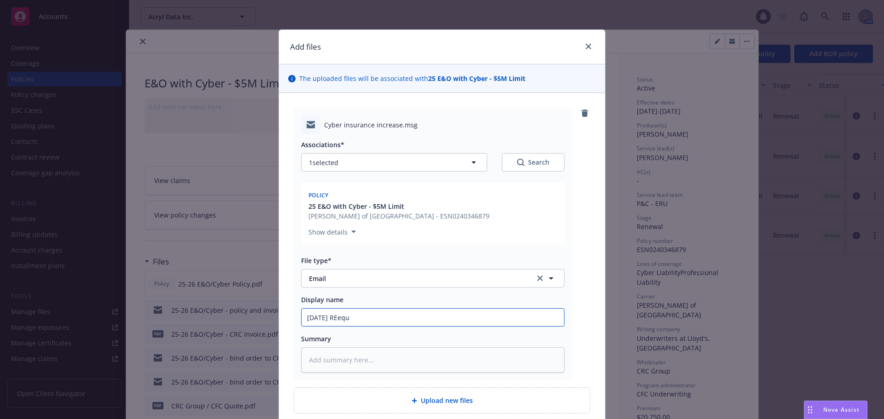
type textarea "x"
type input "[DATE] REeq"
type textarea "x"
type input "[DATE] REe"
type textarea "x"
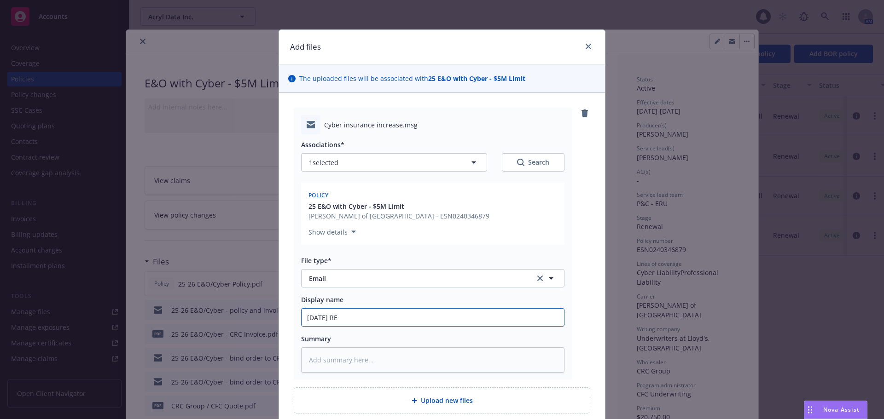
type input "[DATE] R"
type textarea "x"
type input "[DATE]"
type textarea "x"
type input "[DATE] R"
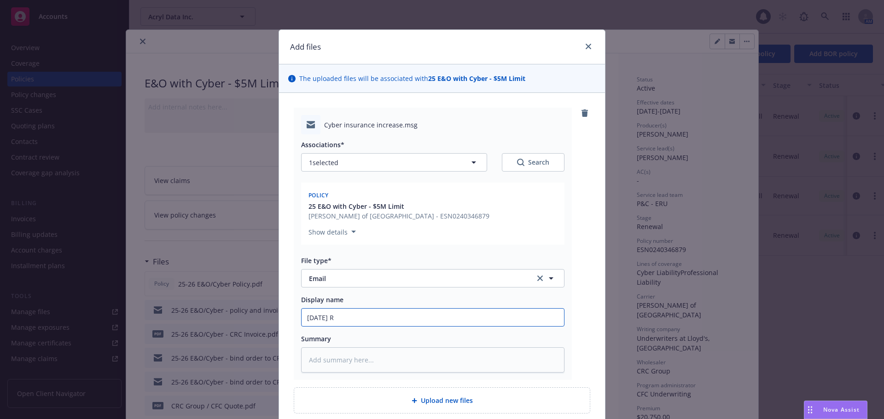
type textarea "x"
type input "[DATE] Re"
type textarea "x"
type input "[DATE] Req"
type textarea "x"
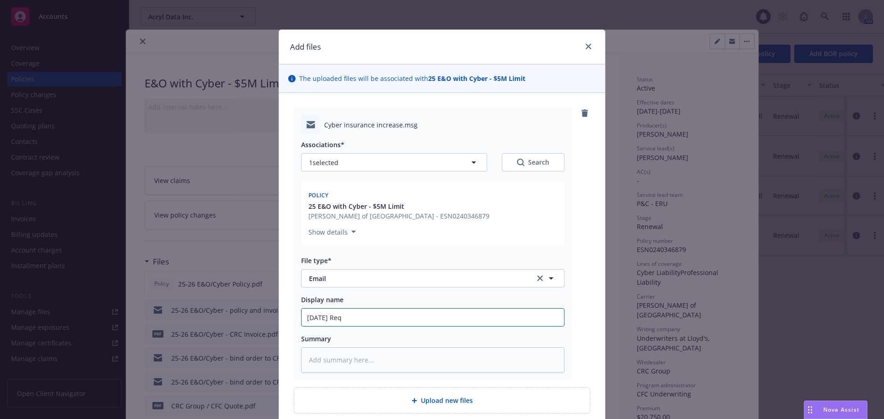
type input "[DATE] Requ"
type textarea "x"
type input "[DATE] Reque"
type textarea "x"
type input "[DATE] Reques"
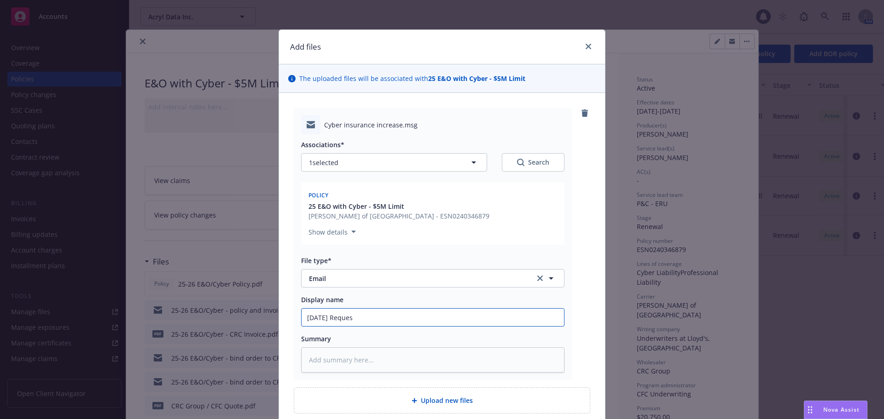
type textarea "x"
type input "[DATE] Request"
type textarea "x"
type input "[DATE] Requesti"
type textarea "x"
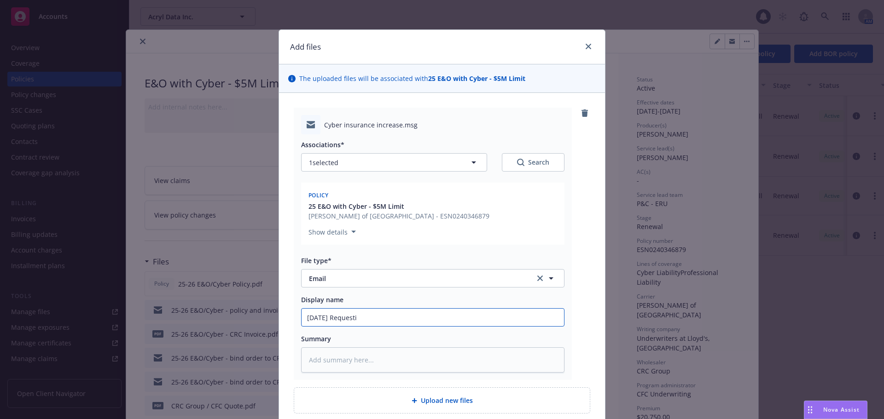
type input "[DATE] Requestin"
type textarea "x"
type input "[DATE] Requesting"
type textarea "x"
type input "[DATE] Requesting"
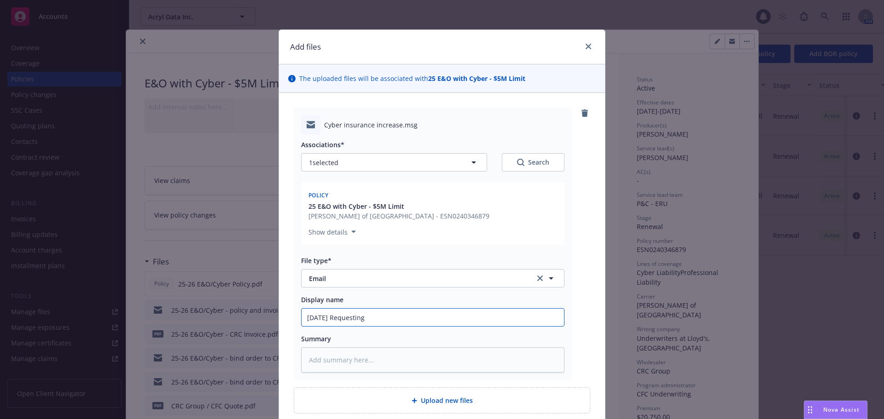
type textarea "x"
type input "[DATE] Requesting a"
type textarea "x"
type input "[DATE] Requesting a"
type textarea "x"
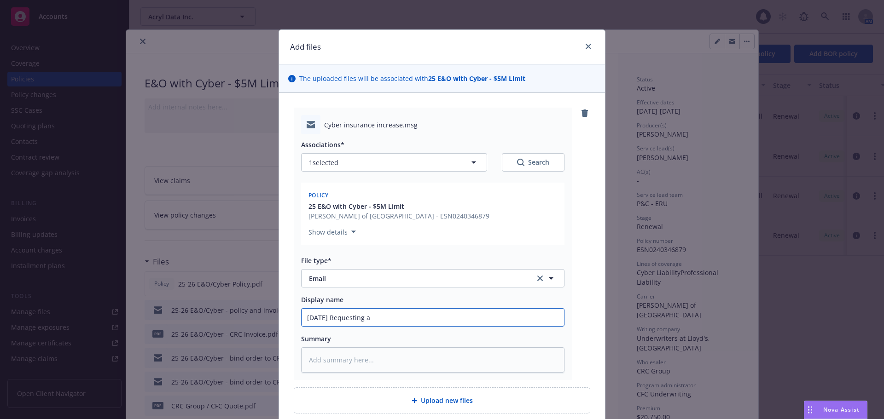
type input "[DATE] Requesting a q"
type textarea "x"
type input "[DATE] Requesting a qu"
type textarea "x"
type input "[DATE] Requesting a quo"
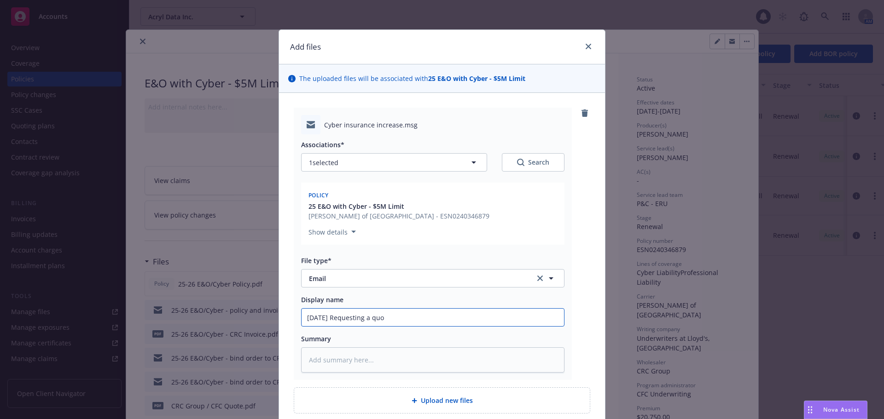
type textarea "x"
type input "[DATE] Requesting a quot"
type textarea "x"
type input "[DATE] Requesting a quote"
type textarea "x"
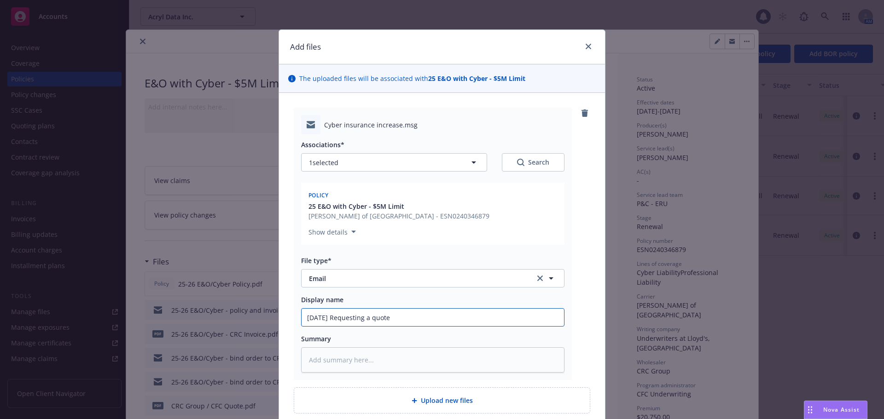
type input "[DATE] Requesting a quote"
type textarea "x"
type input "[DATE] Requesting a quote t"
type textarea "x"
type input "[DATE] Requesting a quote to"
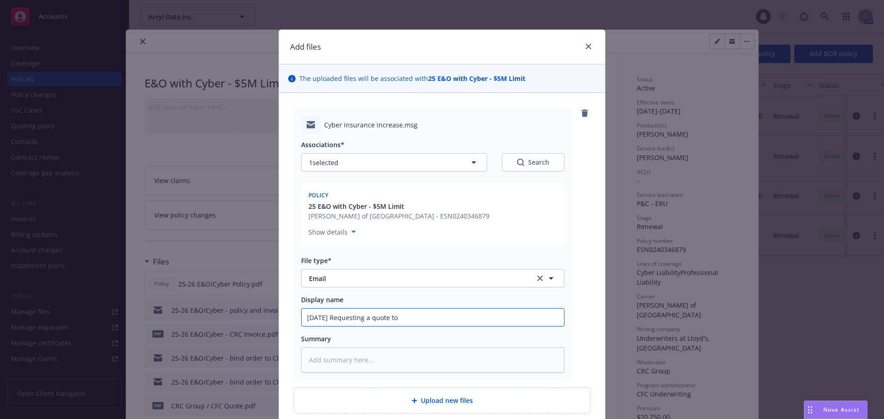
type textarea "x"
type input "[DATE] Requesting a quote to"
type textarea "x"
type input "[DATE] Requesting a quote to i"
type textarea "x"
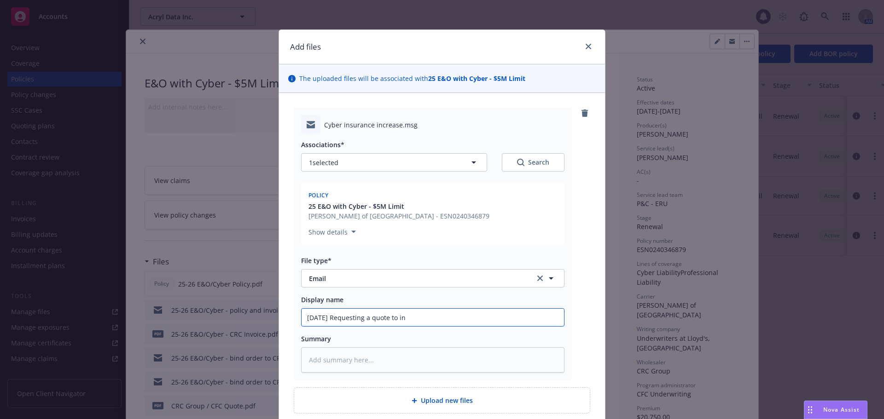
type input "[DATE] Requesting a quote to inc"
type textarea "x"
type input "[DATE] Requesting a quote to incr"
type textarea "x"
type input "[DATE] Requesting a quote to incre"
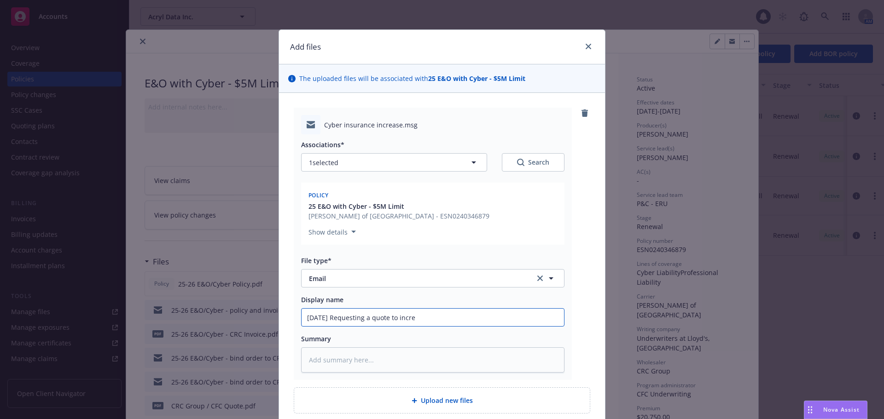
type textarea "x"
type input "[DATE] Requesting a quote to increa"
type textarea "x"
drag, startPoint x: 552, startPoint y: 312, endPoint x: 213, endPoint y: 307, distance: 339.2
click at [213, 307] on div "Add files The uploaded files will be associated with 25 E&O with Cyber - $5M Li…" at bounding box center [442, 209] width 884 height 419
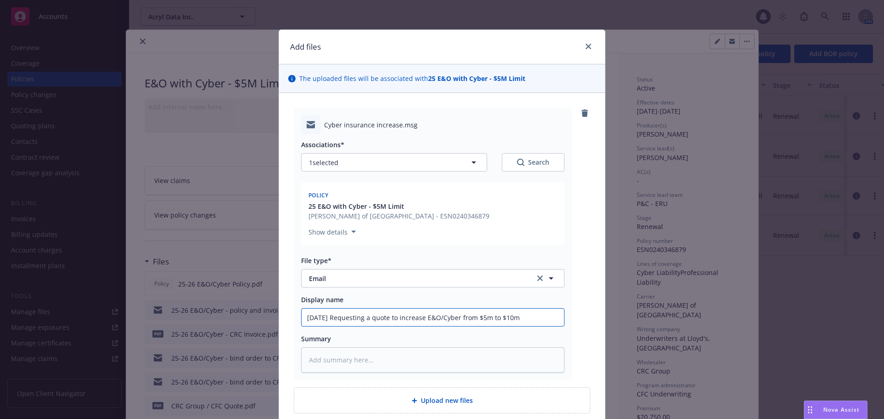
drag, startPoint x: 528, startPoint y: 322, endPoint x: 542, endPoint y: 319, distance: 14.1
click at [528, 322] on input "[DATE] Requesting a quote to increase E&O/Cyber from $5m to $10m" at bounding box center [432, 317] width 262 height 17
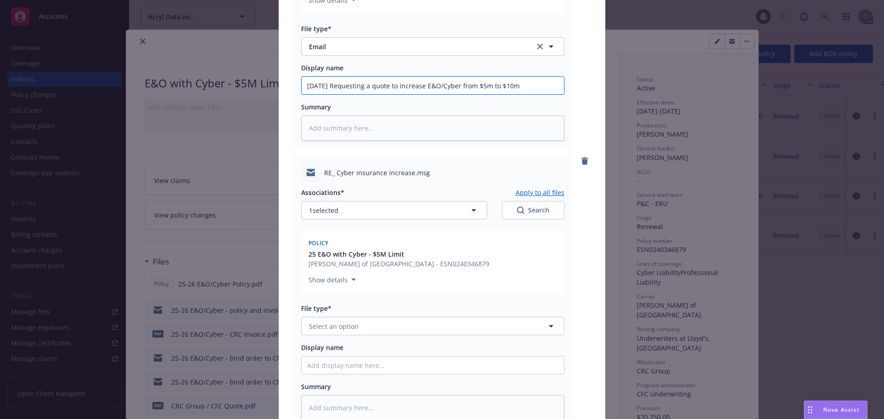
scroll to position [276, 0]
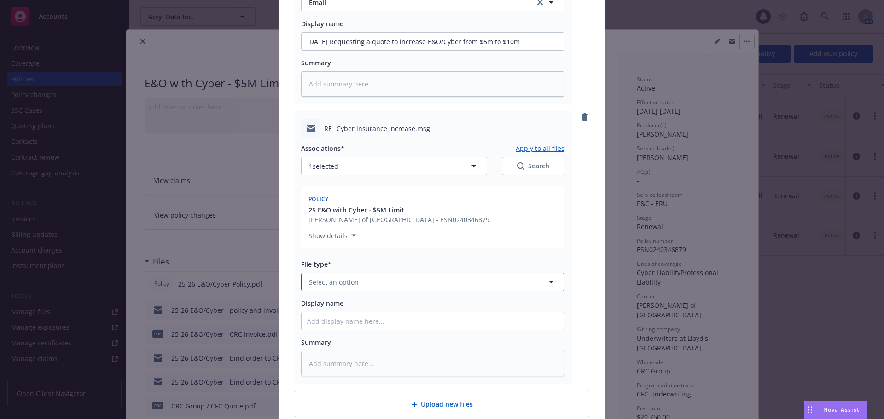
click at [367, 287] on button "Select an option" at bounding box center [432, 282] width 263 height 18
click at [366, 324] on div "Email" at bounding box center [432, 332] width 262 height 24
click at [367, 50] on input "Display name" at bounding box center [432, 41] width 262 height 17
paste input "[DATE] Requesting a quote to increase E&O/Cyber from $5m to $10m"
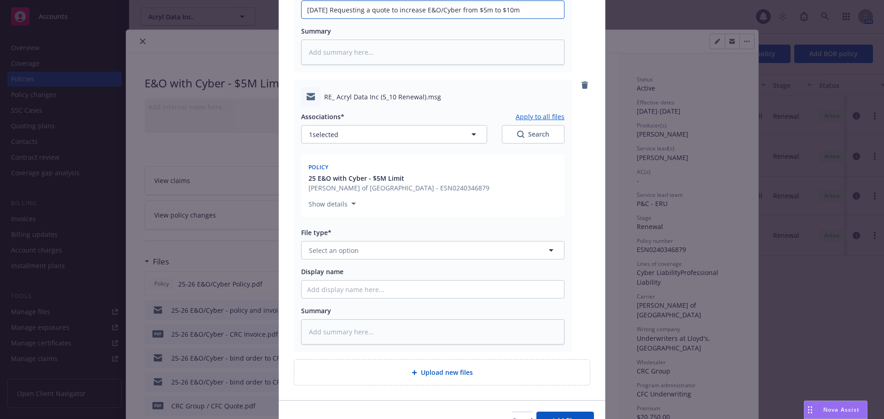
scroll to position [598, 0]
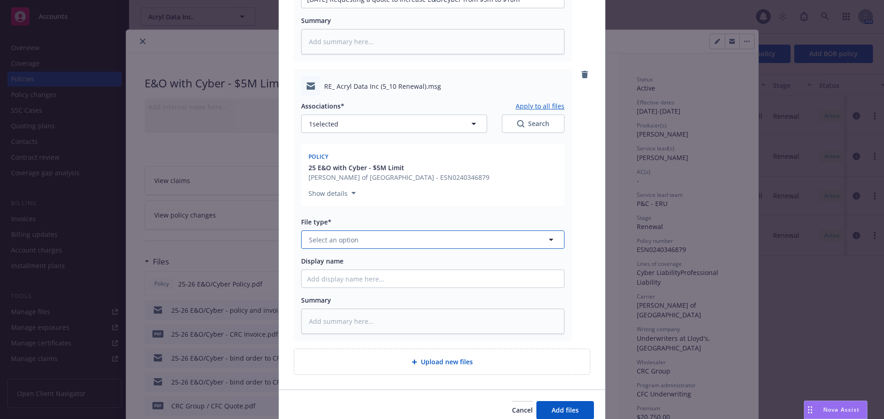
click at [367, 240] on button "Select an option" at bounding box center [432, 240] width 263 height 18
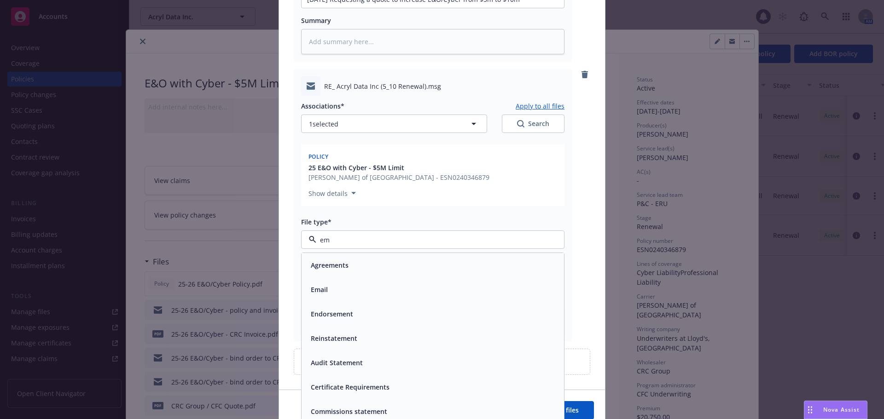
click at [358, 281] on div "Email" at bounding box center [432, 290] width 262 height 24
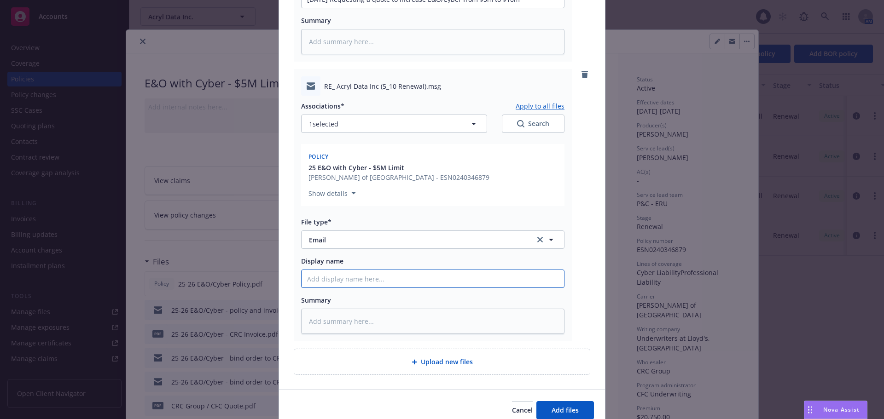
paste input "[DATE] Requesting a quote to increase E&O/Cyber from $5m to $10m"
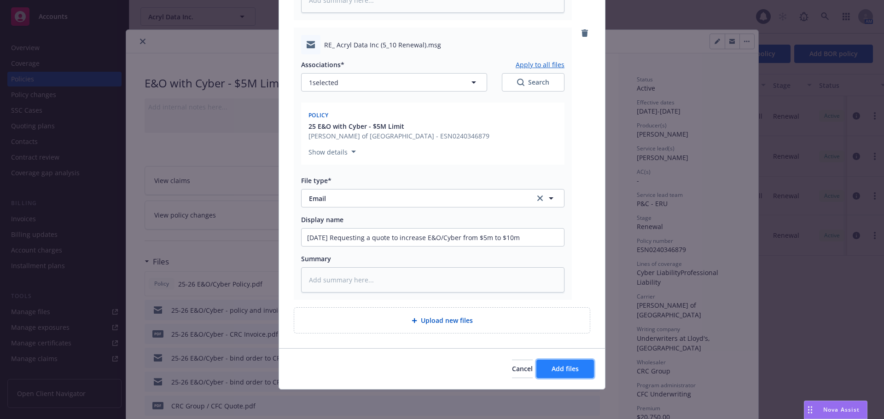
click at [559, 376] on button "Add files" at bounding box center [565, 369] width 58 height 18
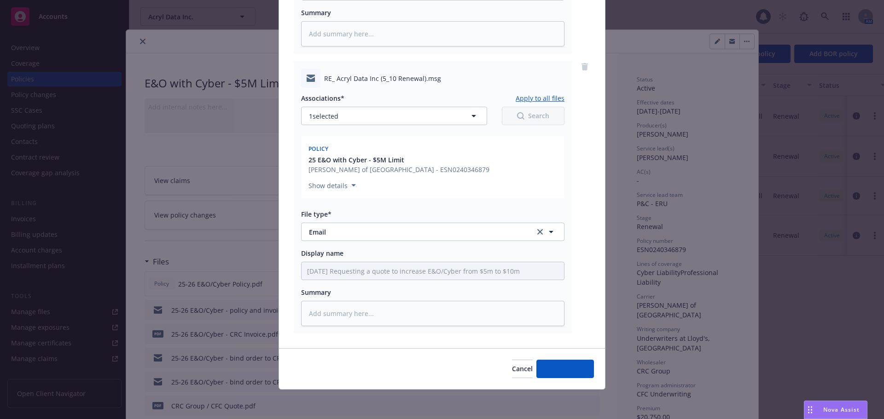
scroll to position [606, 0]
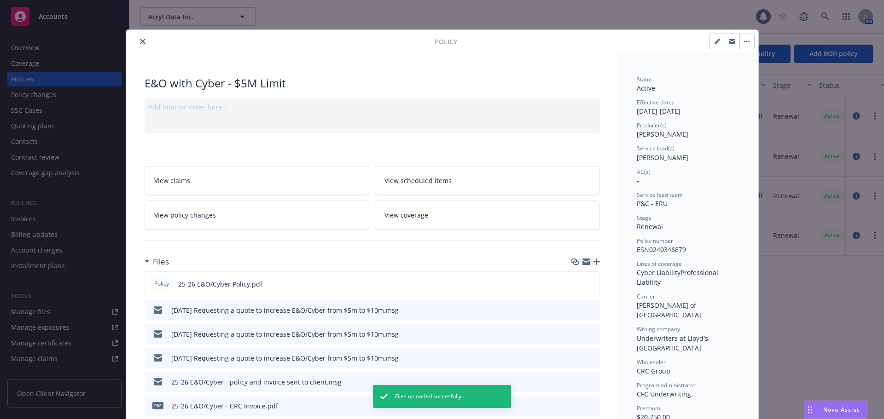
drag, startPoint x: 139, startPoint y: 42, endPoint x: 145, endPoint y: 42, distance: 5.1
click at [140, 42] on icon "close" at bounding box center [143, 42] width 6 height 6
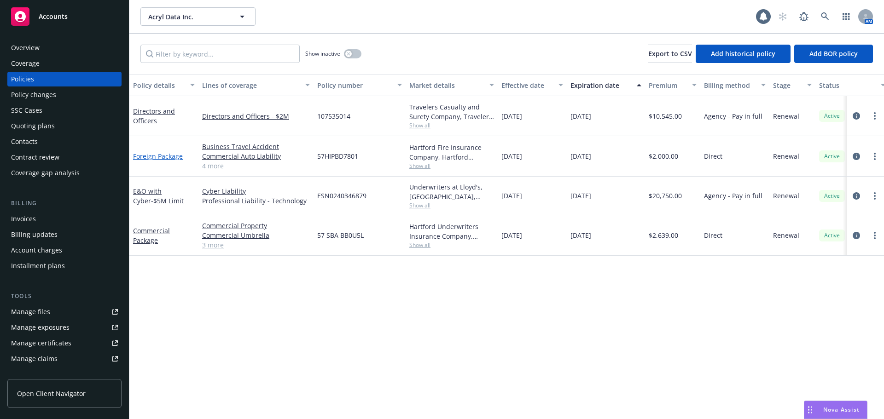
click at [164, 157] on link "Foreign Package" at bounding box center [158, 156] width 50 height 9
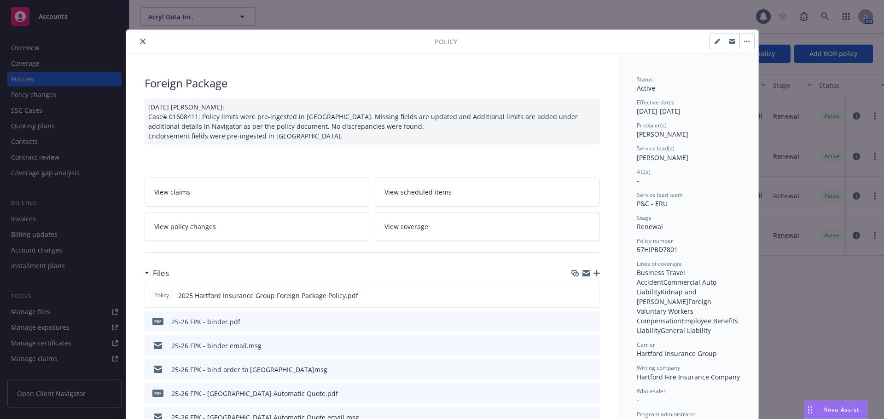
scroll to position [28, 0]
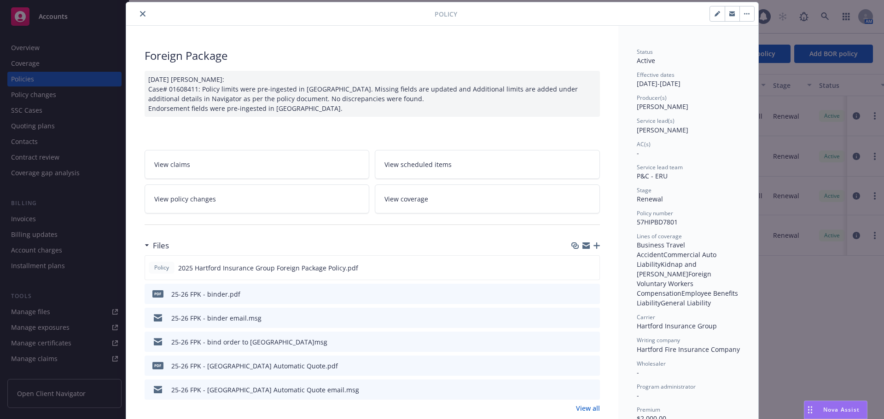
click at [593, 245] on icon "button" at bounding box center [596, 246] width 6 height 6
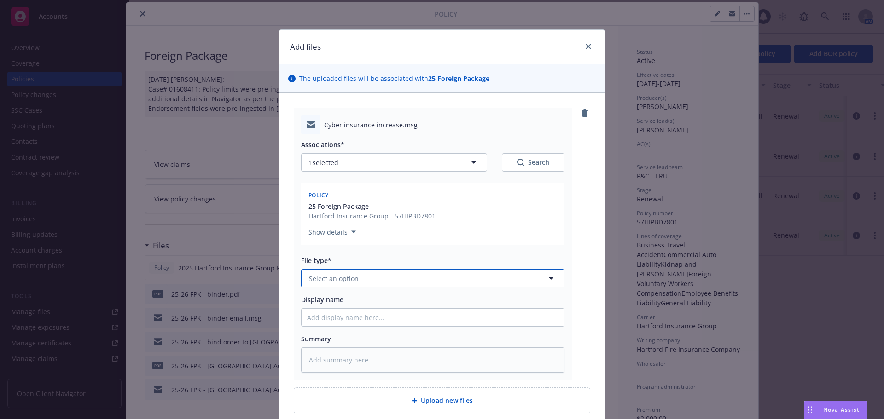
click at [356, 272] on button "Select an option" at bounding box center [432, 278] width 263 height 18
click at [350, 328] on div "Email" at bounding box center [432, 328] width 251 height 13
click at [354, 319] on input "Display name" at bounding box center [432, 317] width 262 height 17
paste input "[DATE] Requesting a quote to increase E&O/Cyber from $5m to $10m"
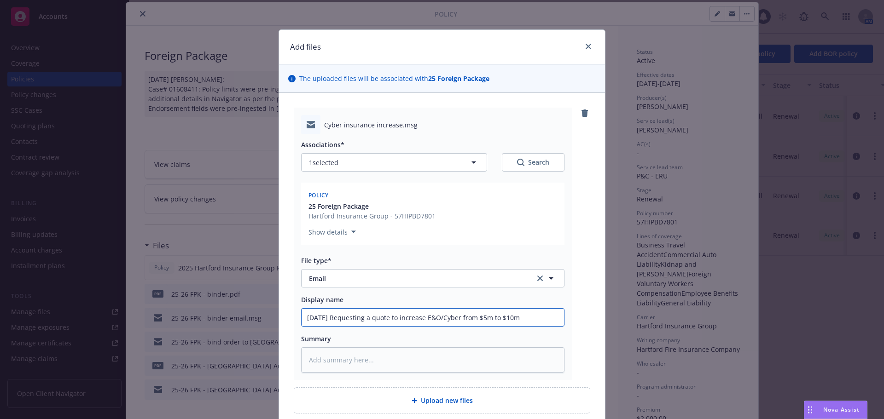
drag, startPoint x: 530, startPoint y: 318, endPoint x: 332, endPoint y: 313, distance: 197.9
click at [332, 313] on input "[DATE] Requesting a quote to increase E&O/Cyber from $5m to $10m" at bounding box center [432, 317] width 262 height 17
drag, startPoint x: 537, startPoint y: 314, endPoint x: 202, endPoint y: 314, distance: 334.6
click at [202, 314] on div "Add files The uploaded files will be associated with 25 Foreign Package Cyber i…" at bounding box center [442, 209] width 884 height 419
drag, startPoint x: 480, startPoint y: 314, endPoint x: 499, endPoint y: 313, distance: 18.9
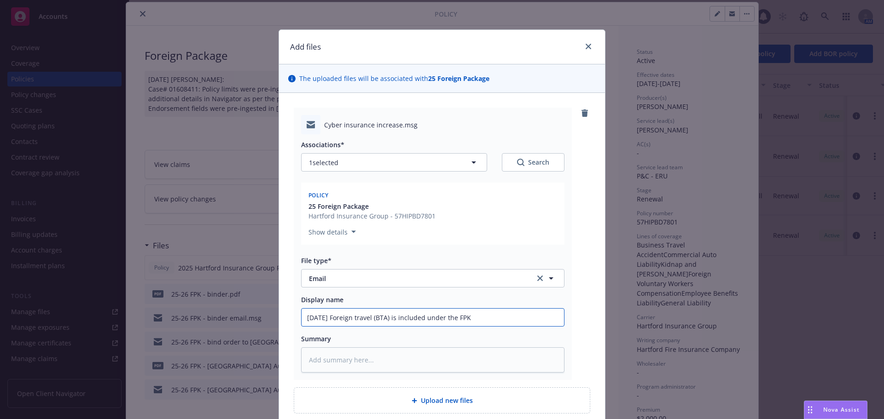
click at [480, 315] on input "[DATE] Foreign travel (BTA) is included under the FPK" at bounding box center [432, 317] width 262 height 17
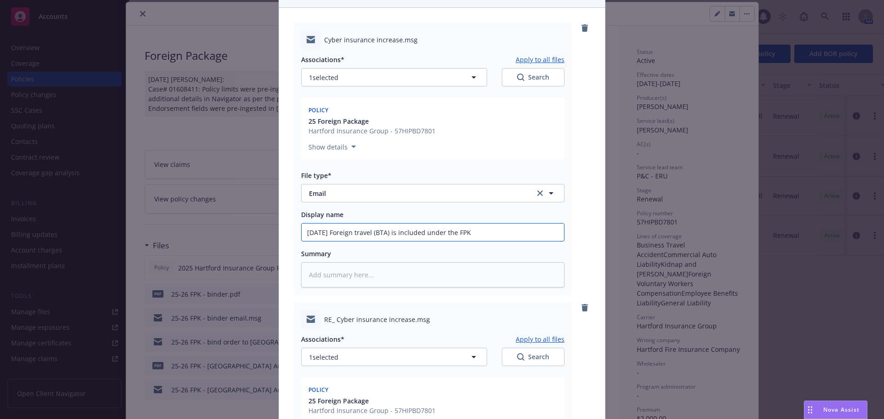
scroll to position [276, 0]
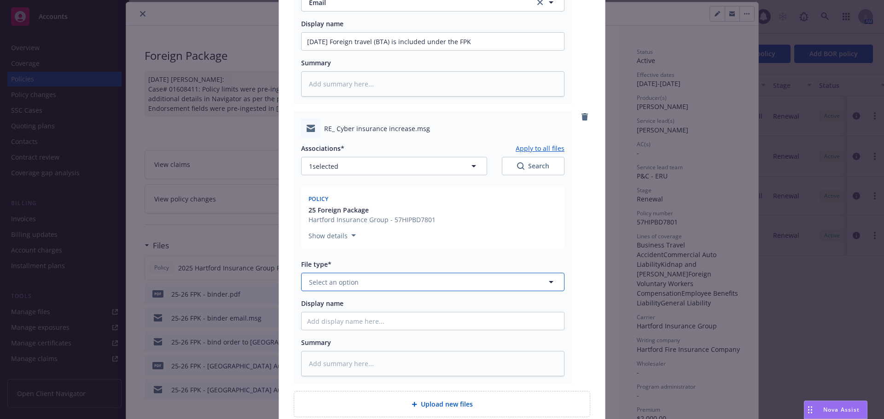
click at [342, 282] on span "Select an option" at bounding box center [334, 283] width 50 height 10
click at [347, 335] on div "Email" at bounding box center [432, 331] width 251 height 13
click at [348, 50] on input "Display name" at bounding box center [432, 41] width 262 height 17
paste input "[DATE] Foreign travel (BTA) is included under the FPK"
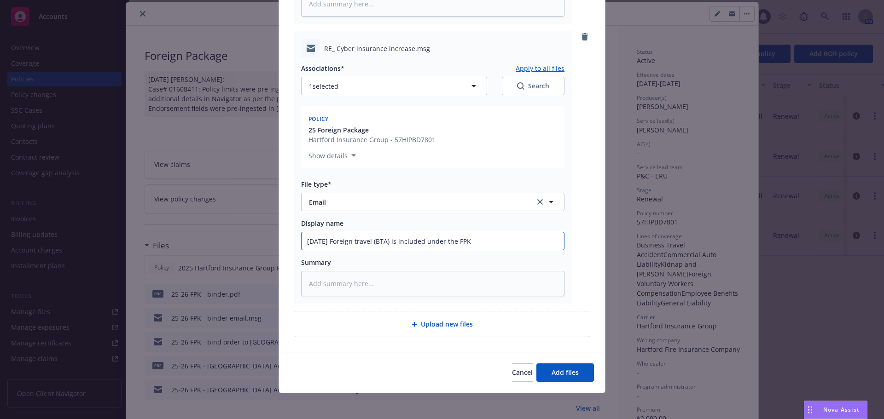
scroll to position [360, 0]
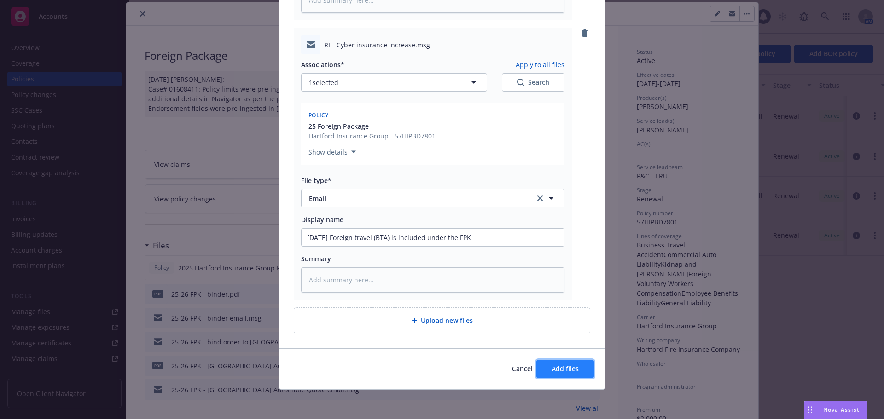
click at [559, 367] on span "Add files" at bounding box center [564, 368] width 27 height 9
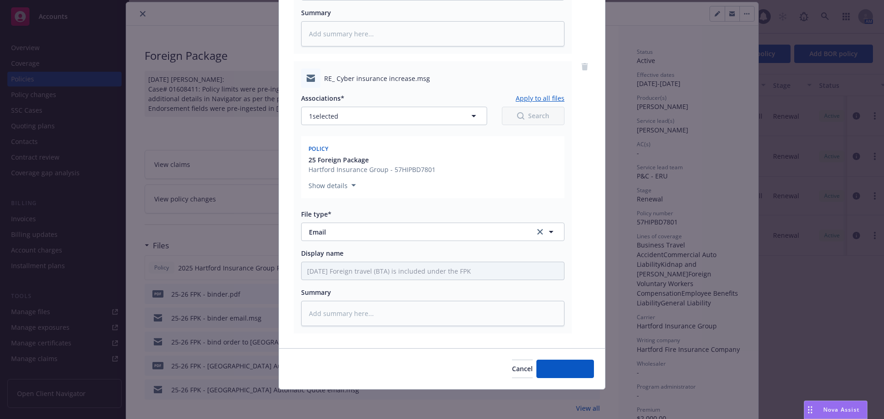
scroll to position [326, 0]
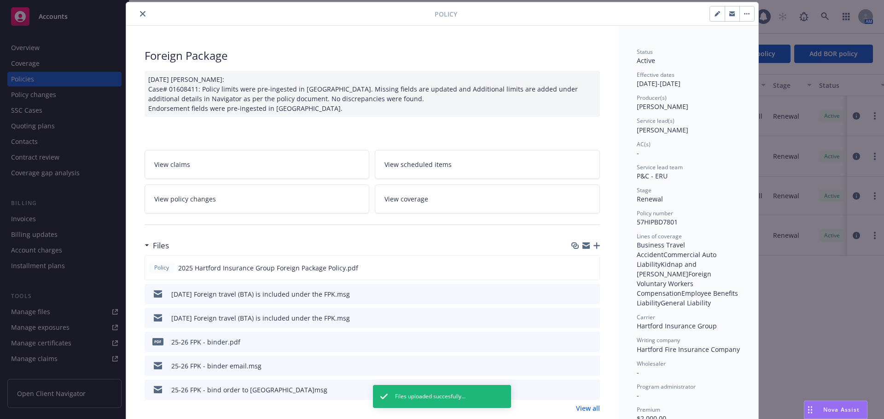
click at [140, 13] on icon "close" at bounding box center [143, 14] width 6 height 6
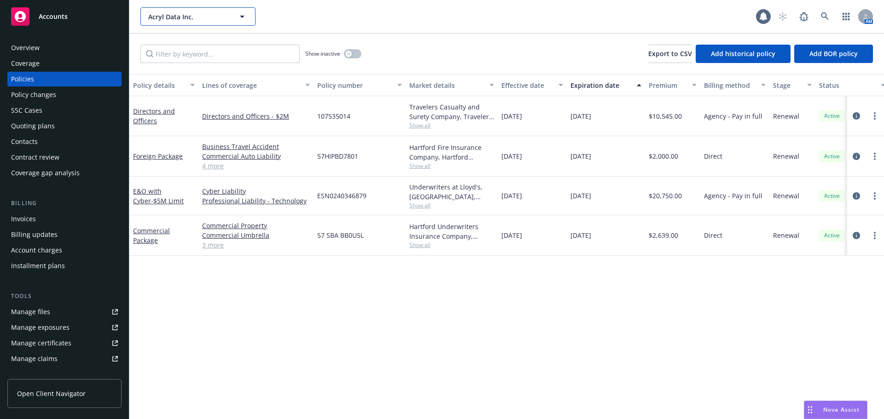
click at [162, 16] on span "Acryl Data Inc." at bounding box center [188, 17] width 80 height 10
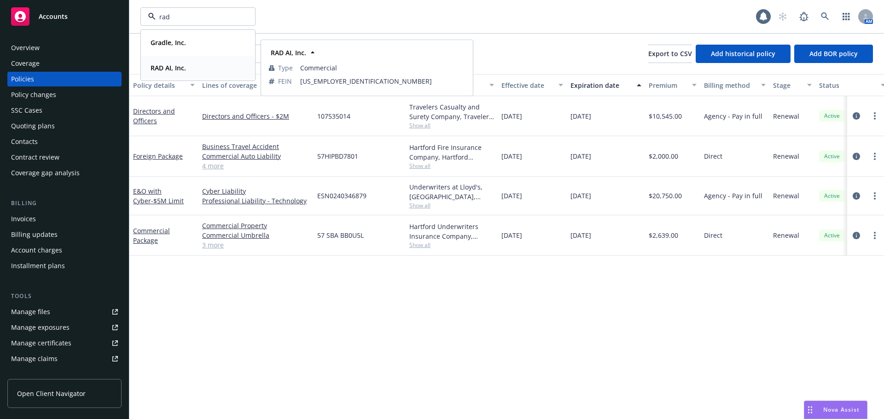
click at [162, 67] on strong "RAD AI, Inc." at bounding box center [167, 68] width 35 height 9
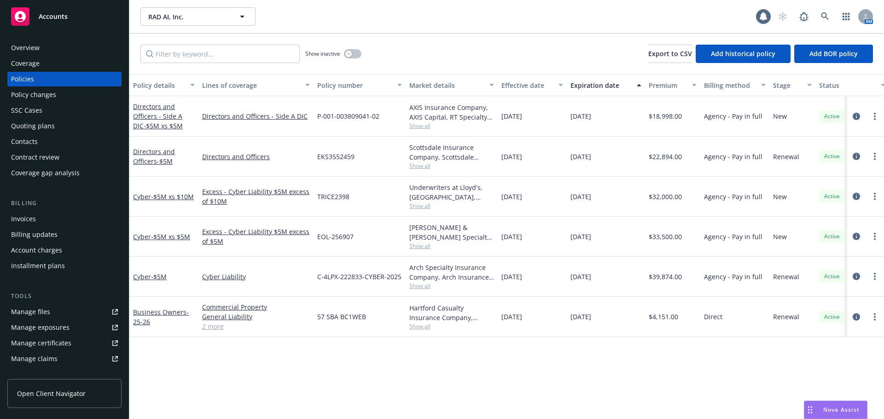
click at [523, 84] on div "Effective date" at bounding box center [527, 86] width 52 height 10
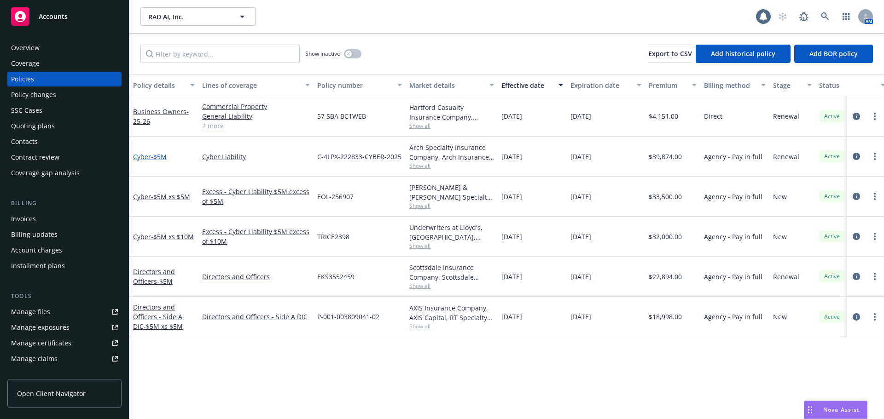
click at [152, 156] on span "- $5M" at bounding box center [159, 156] width 16 height 9
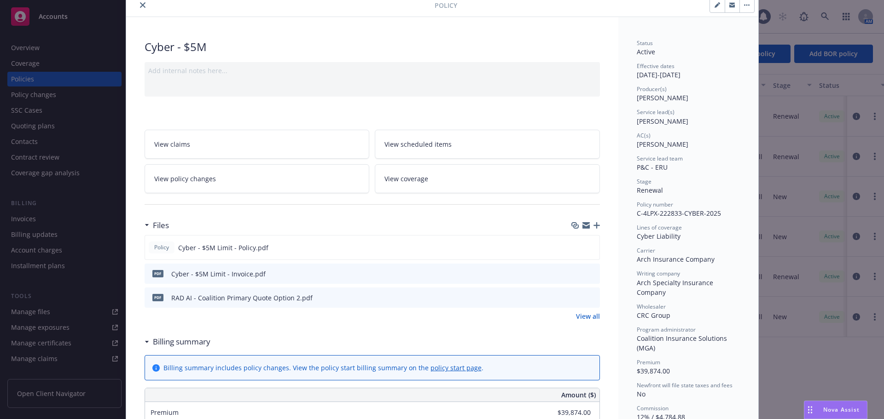
scroll to position [92, 0]
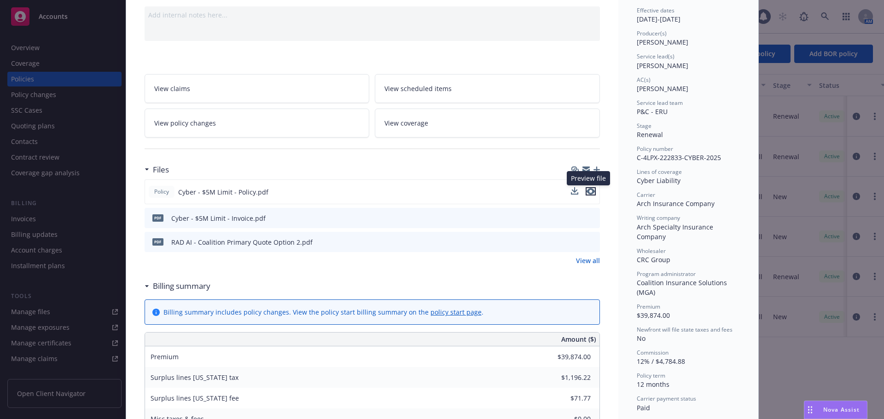
click at [586, 193] on icon "preview file" at bounding box center [590, 191] width 8 height 6
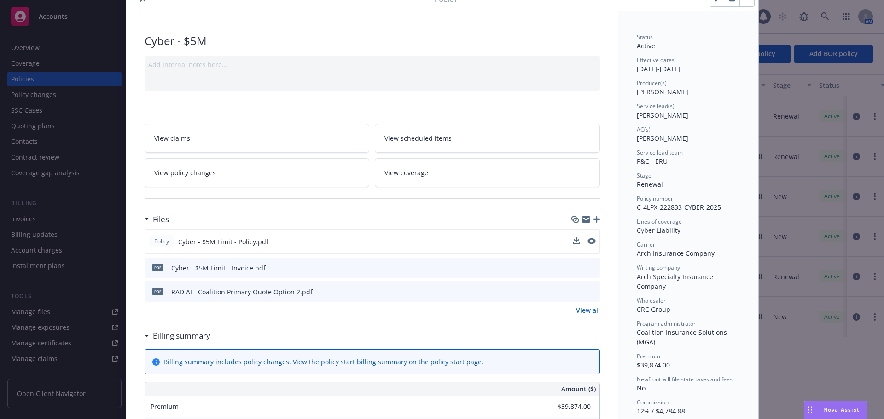
scroll to position [0, 0]
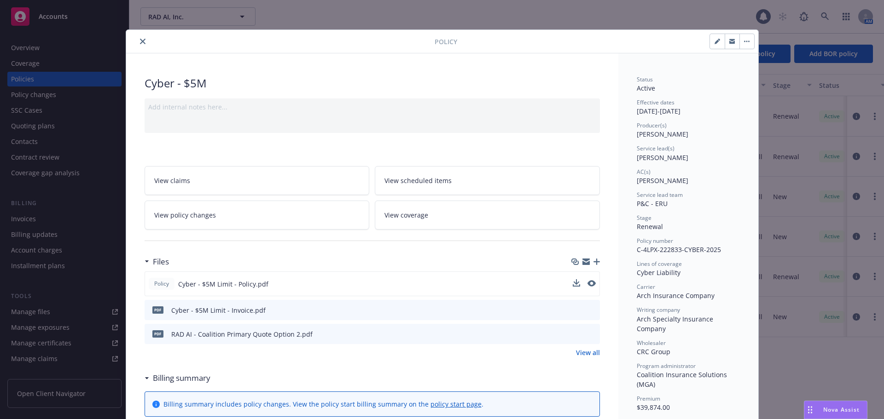
click at [140, 43] on icon "close" at bounding box center [143, 42] width 6 height 6
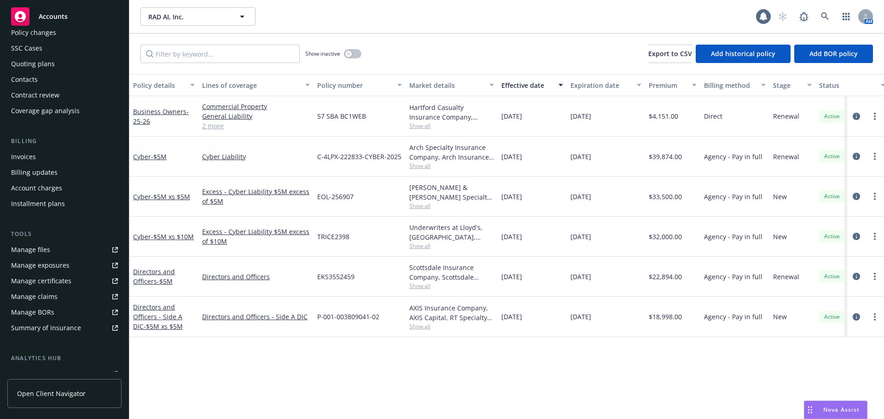
scroll to position [180, 0]
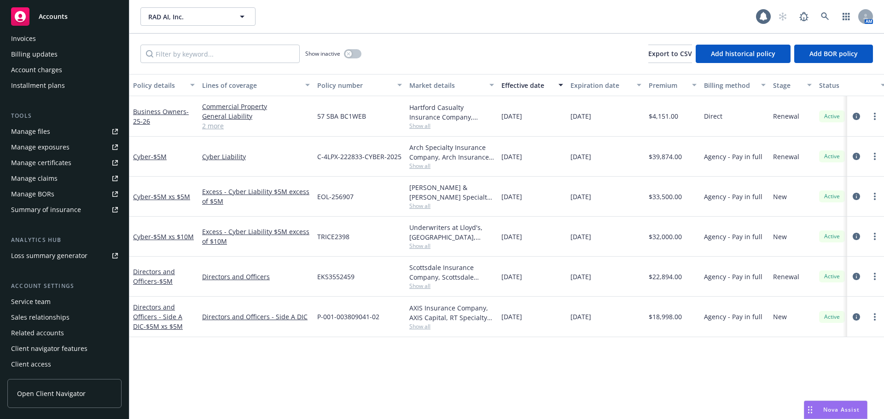
click at [57, 298] on div "Service team" at bounding box center [64, 302] width 107 height 15
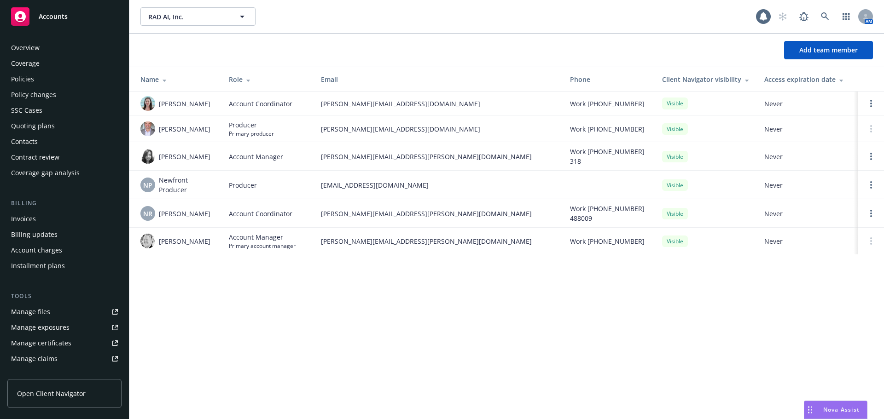
click at [51, 81] on div "Policies" at bounding box center [64, 79] width 107 height 15
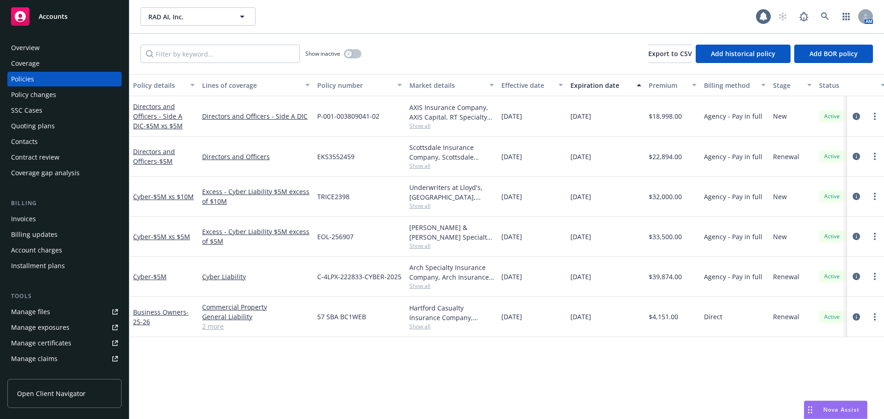
click at [55, 122] on div "Quoting plans" at bounding box center [64, 126] width 107 height 15
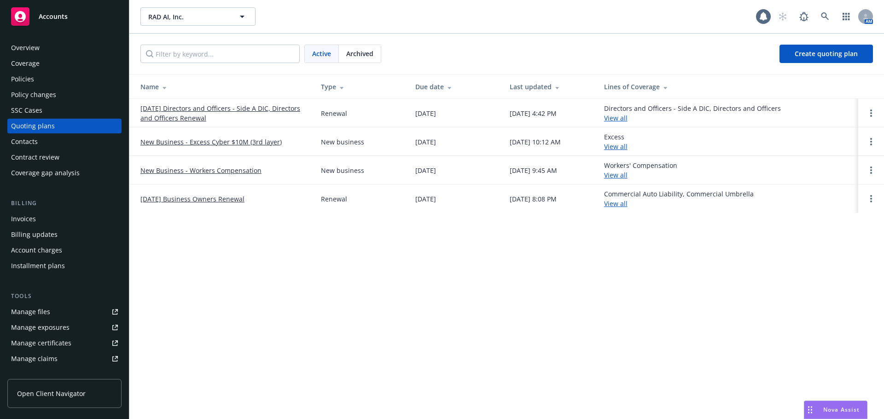
click at [208, 143] on link "New Business - Excess Cyber $10M (3rd layer)" at bounding box center [210, 142] width 141 height 10
